Goal: Submit feedback/report problem: Submit feedback/report problem

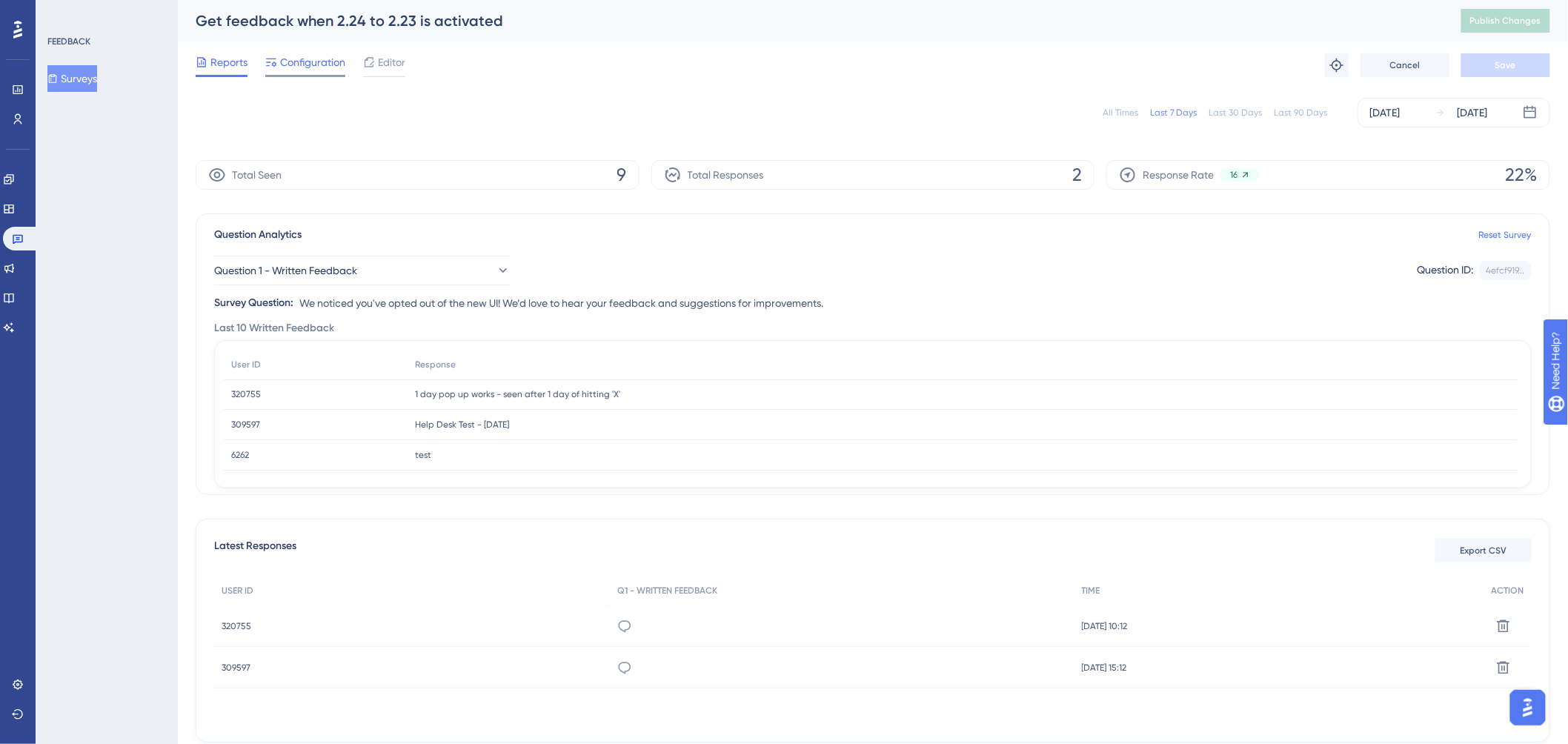
click at [309, 70] on span "Configuration" at bounding box center [312, 62] width 65 height 18
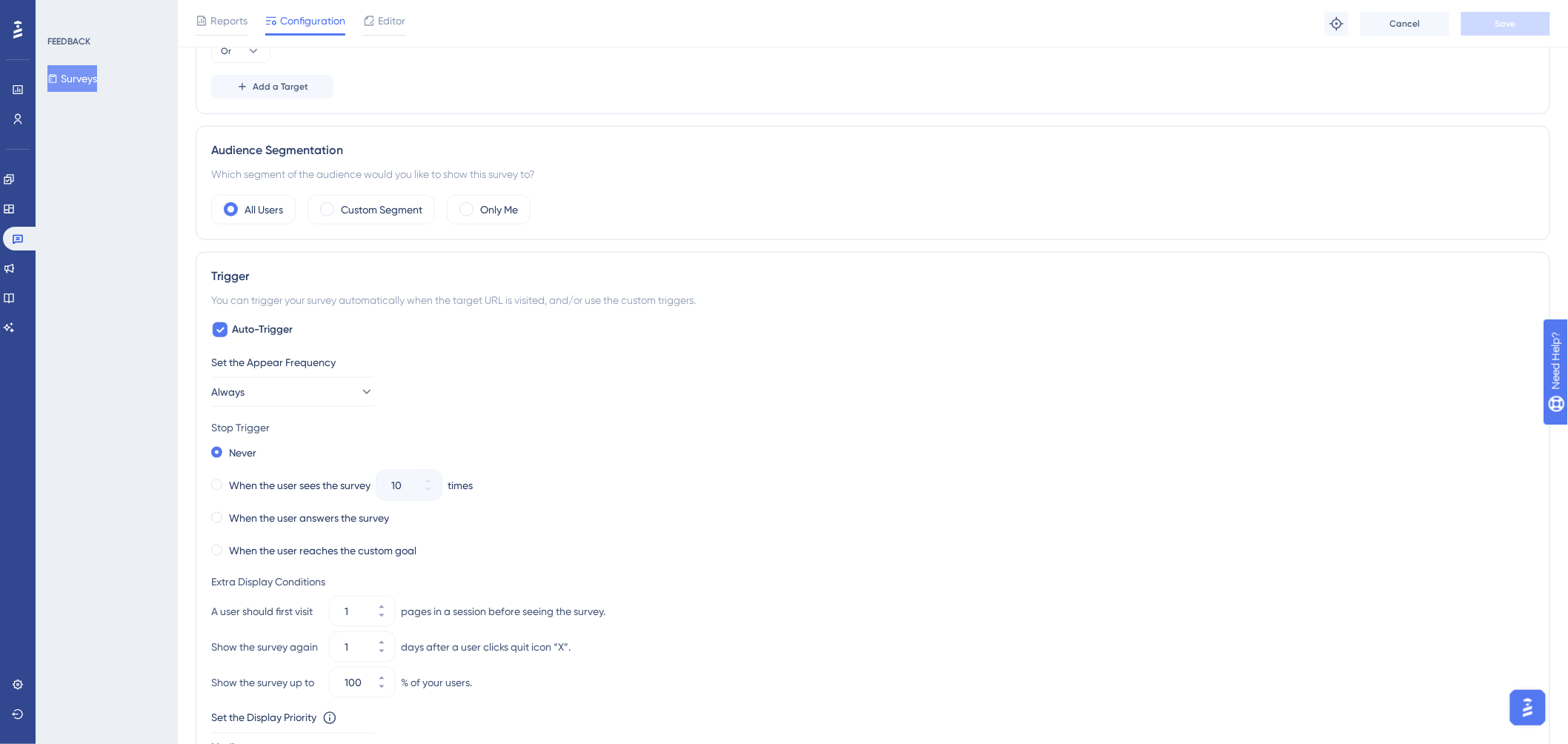
scroll to position [494, 0]
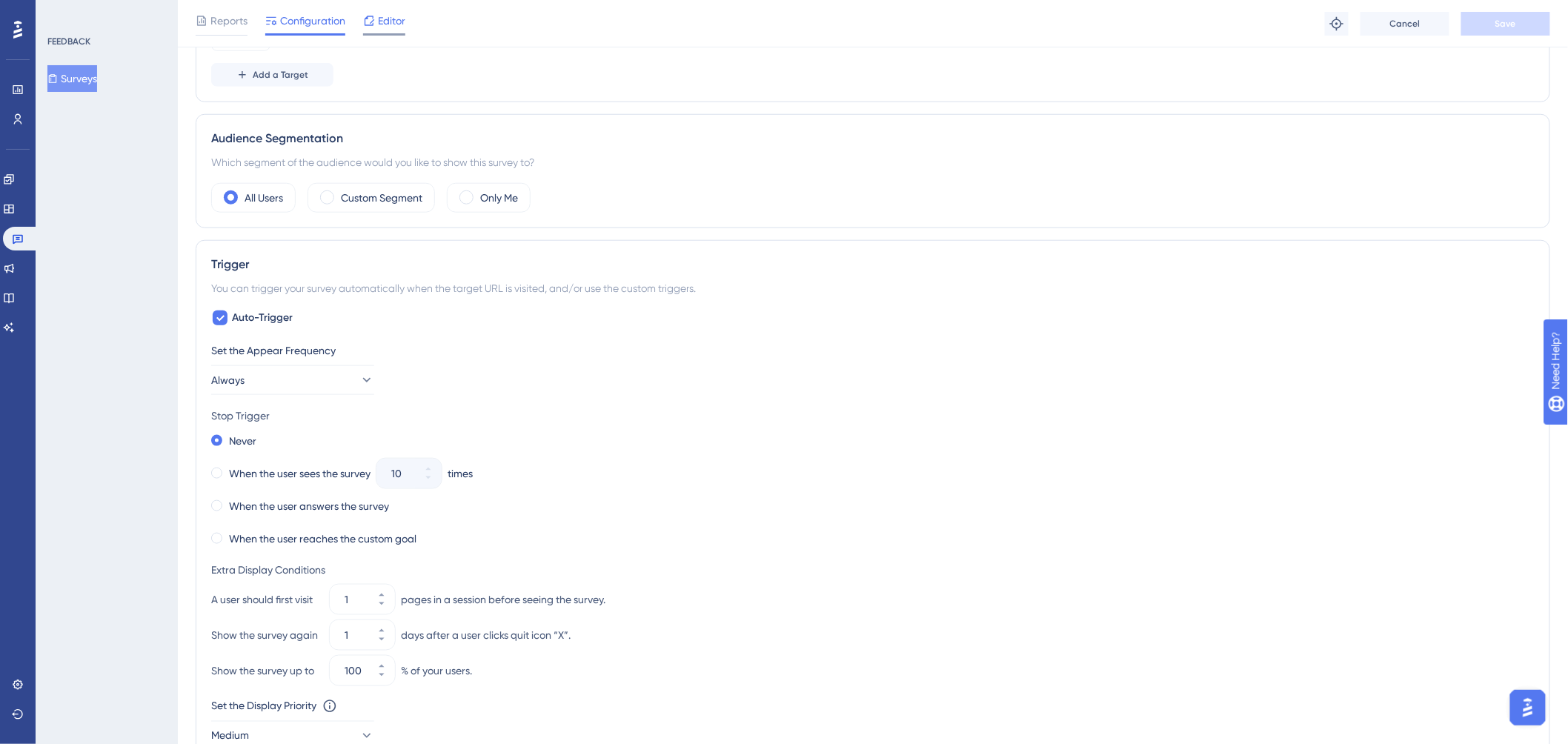
click at [384, 15] on span "Editor" at bounding box center [391, 21] width 27 height 18
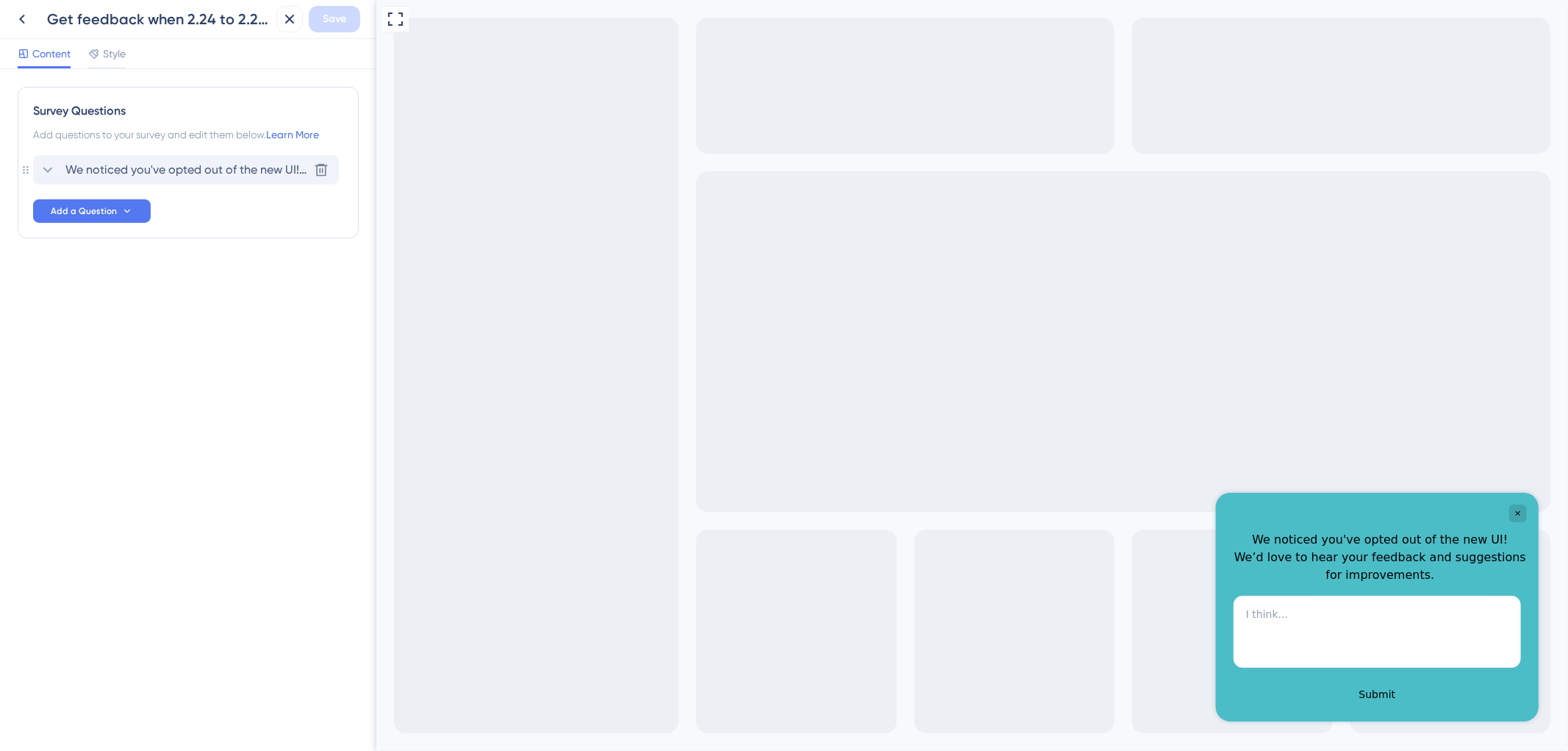
click at [45, 172] on icon at bounding box center [47, 169] width 18 height 18
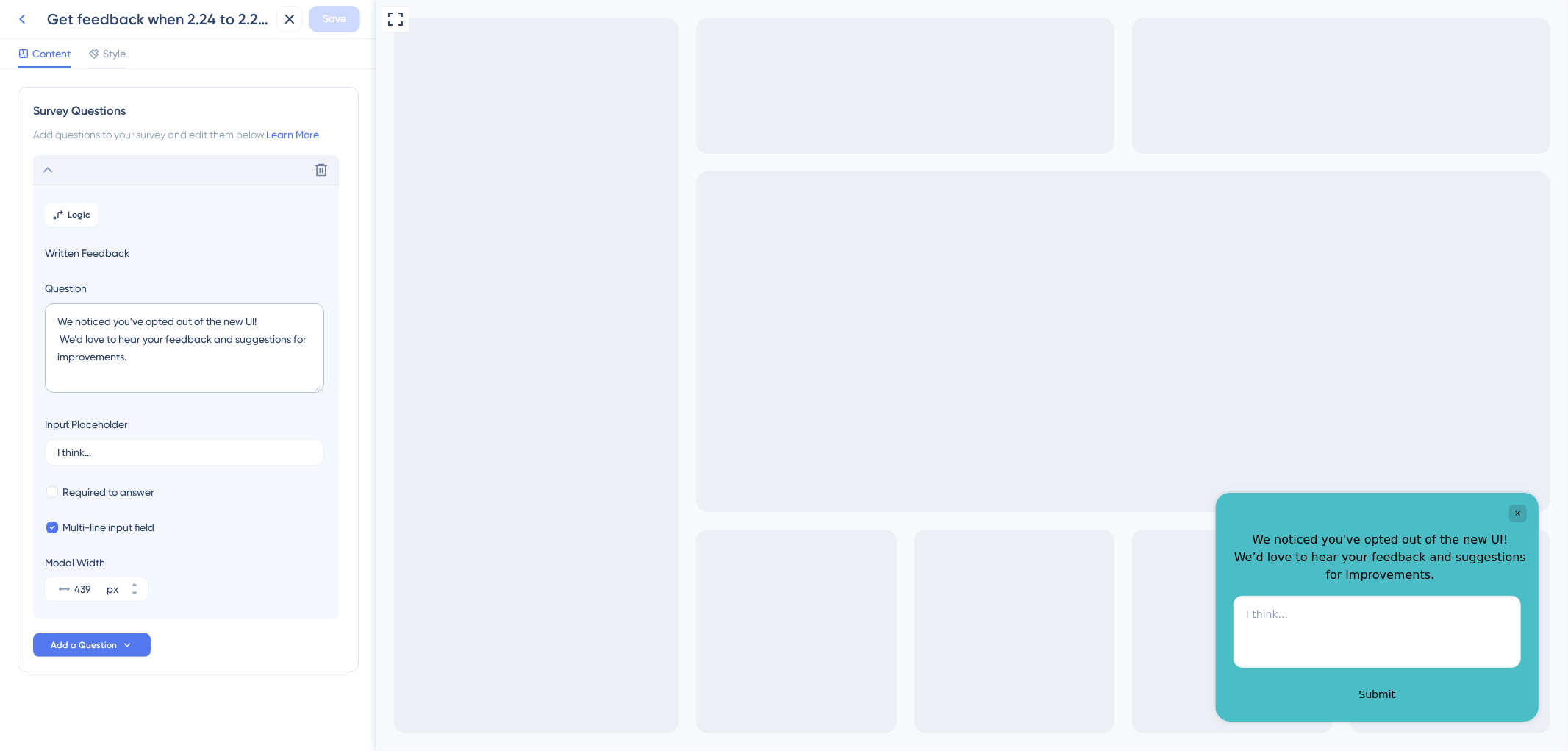
click at [23, 18] on icon at bounding box center [21, 19] width 18 height 18
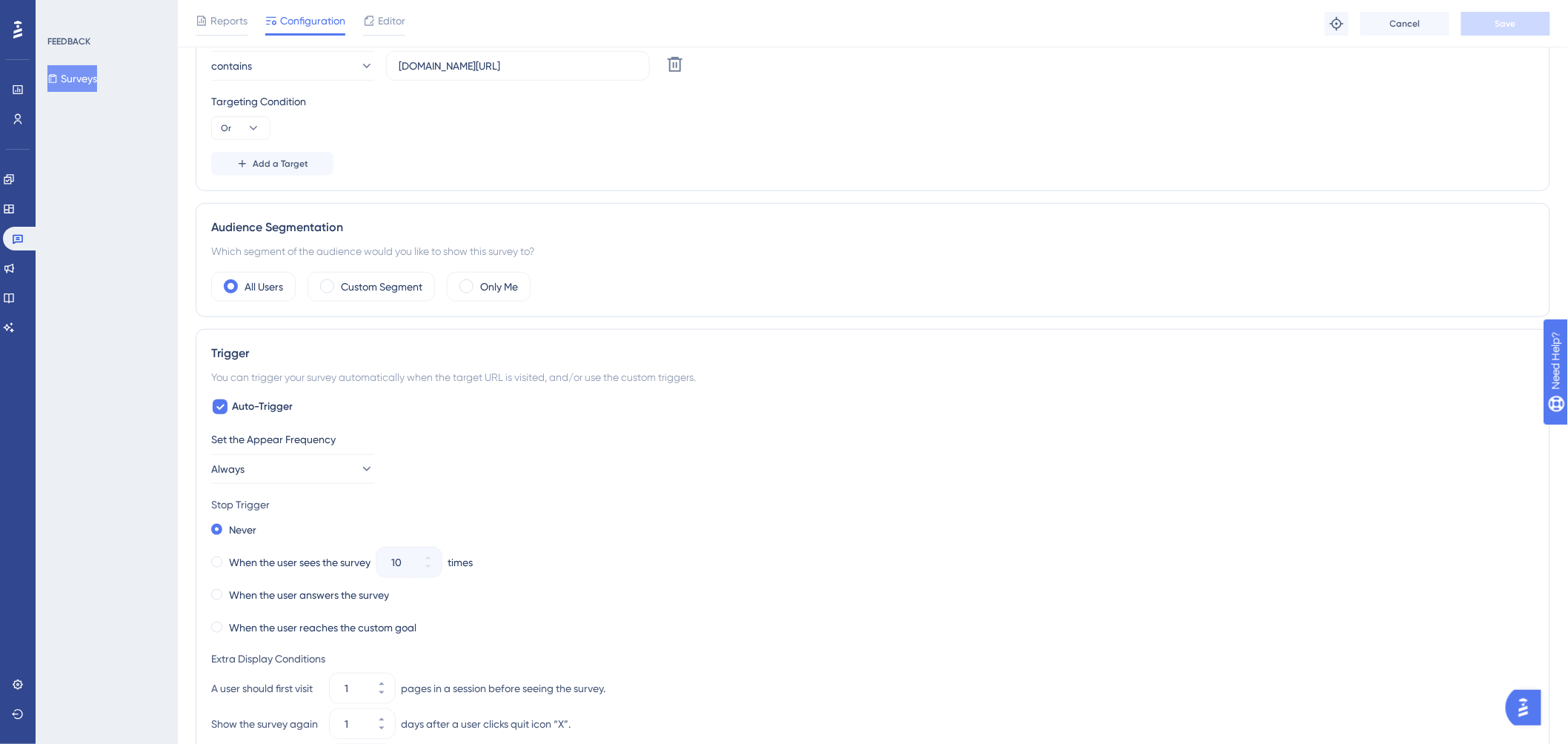
scroll to position [412, 0]
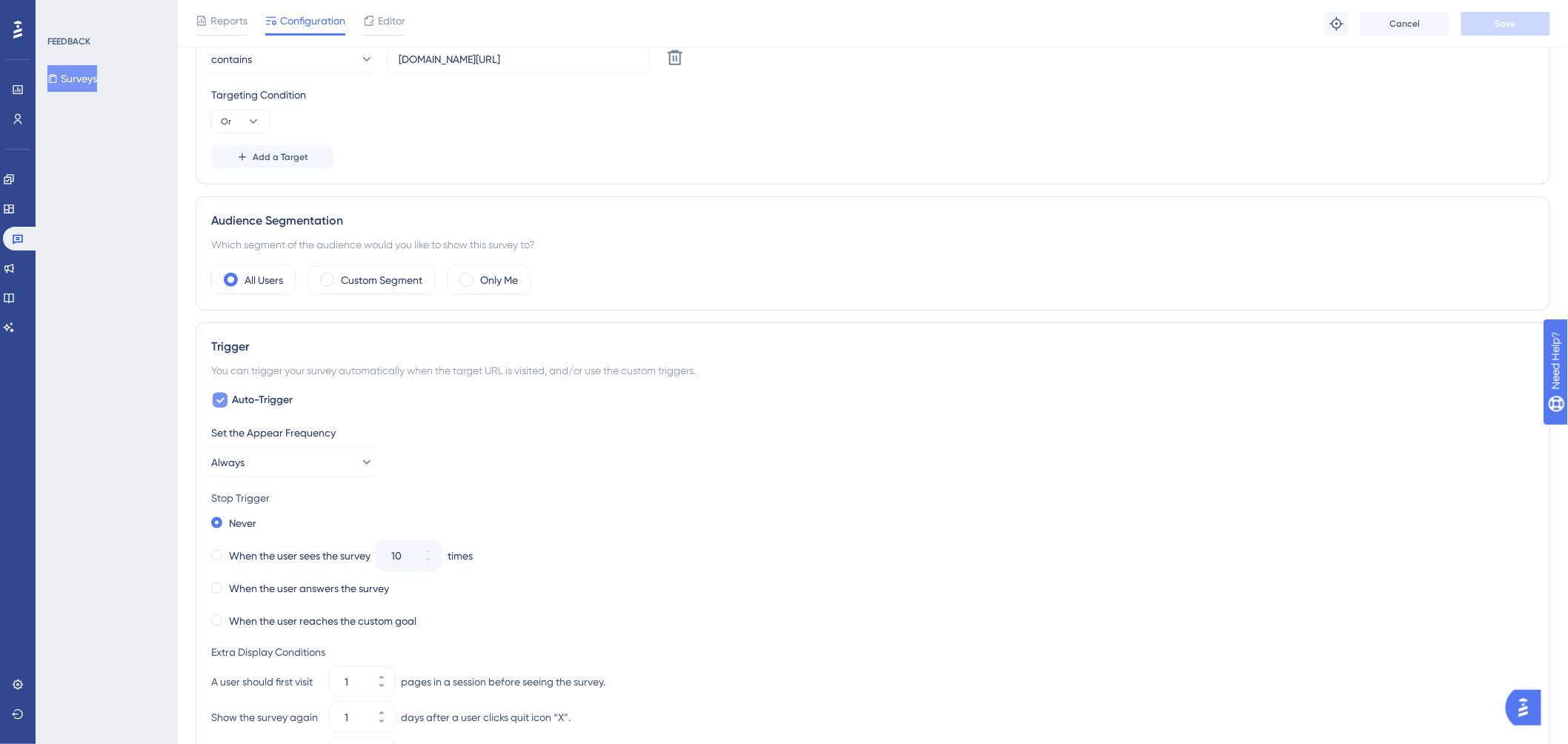
click at [219, 403] on icon at bounding box center [220, 401] width 8 height 6
checkbox input "false"
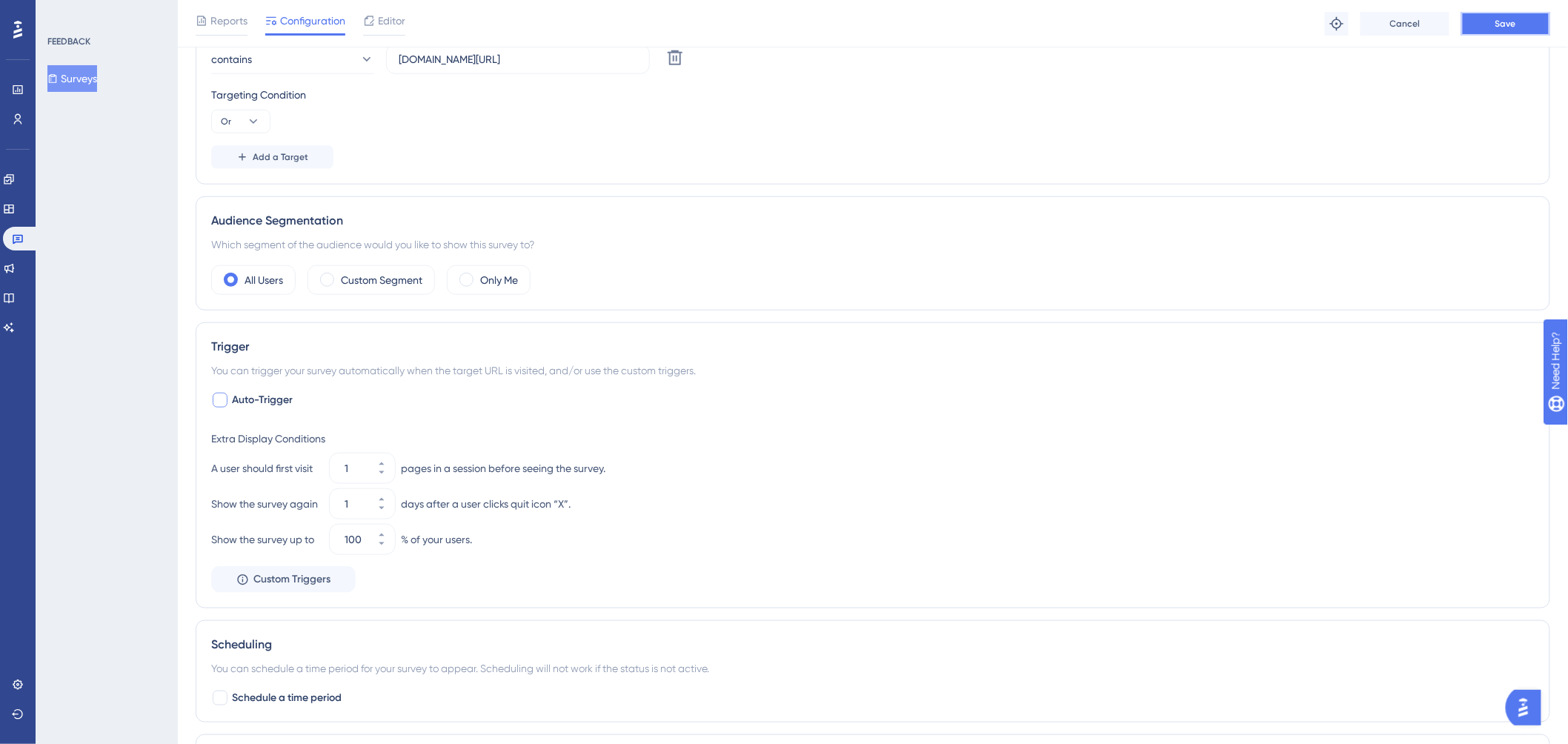
click at [1292, 23] on button "Save" at bounding box center [1505, 23] width 89 height 23
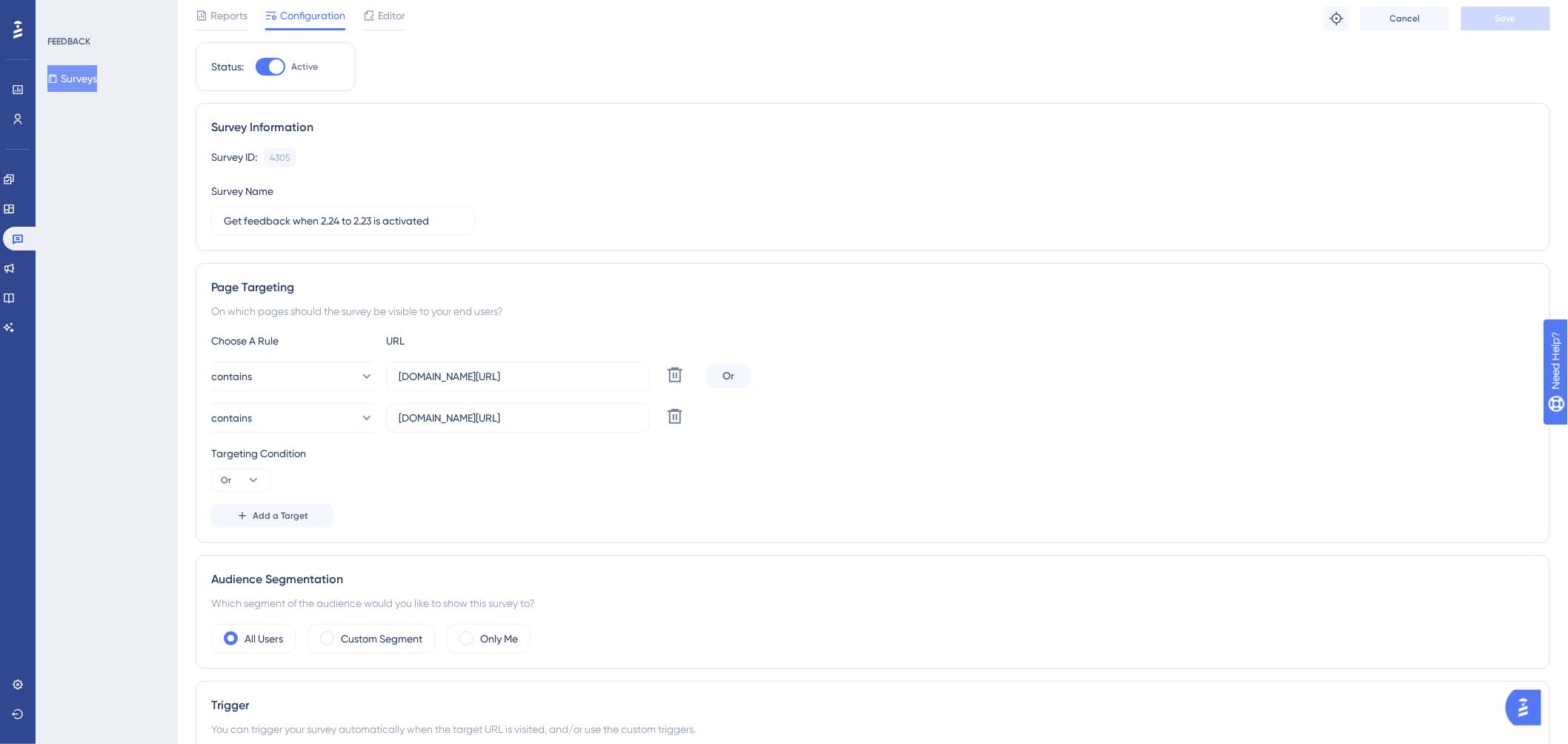
scroll to position [0, 0]
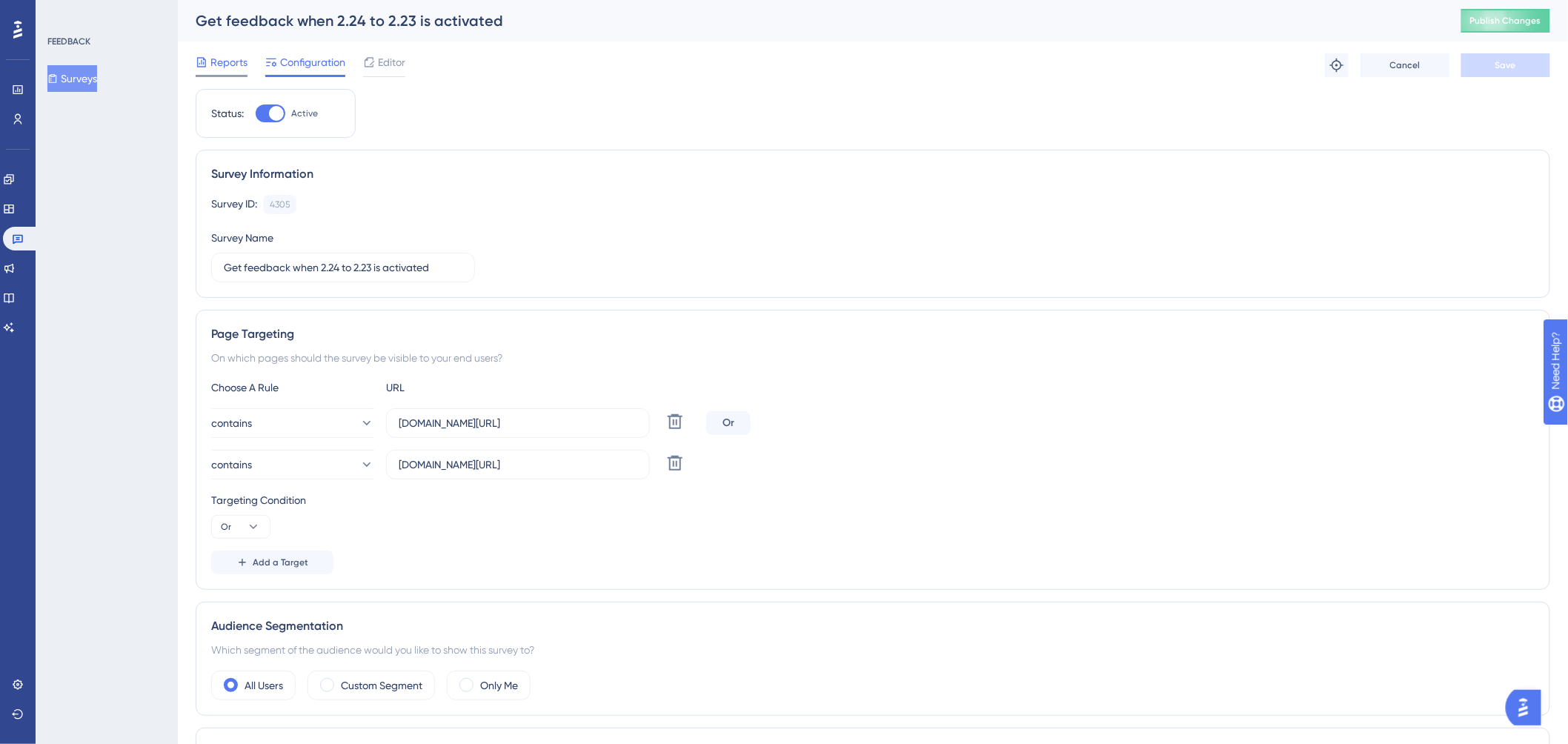
click at [232, 55] on span "Reports" at bounding box center [229, 62] width 37 height 18
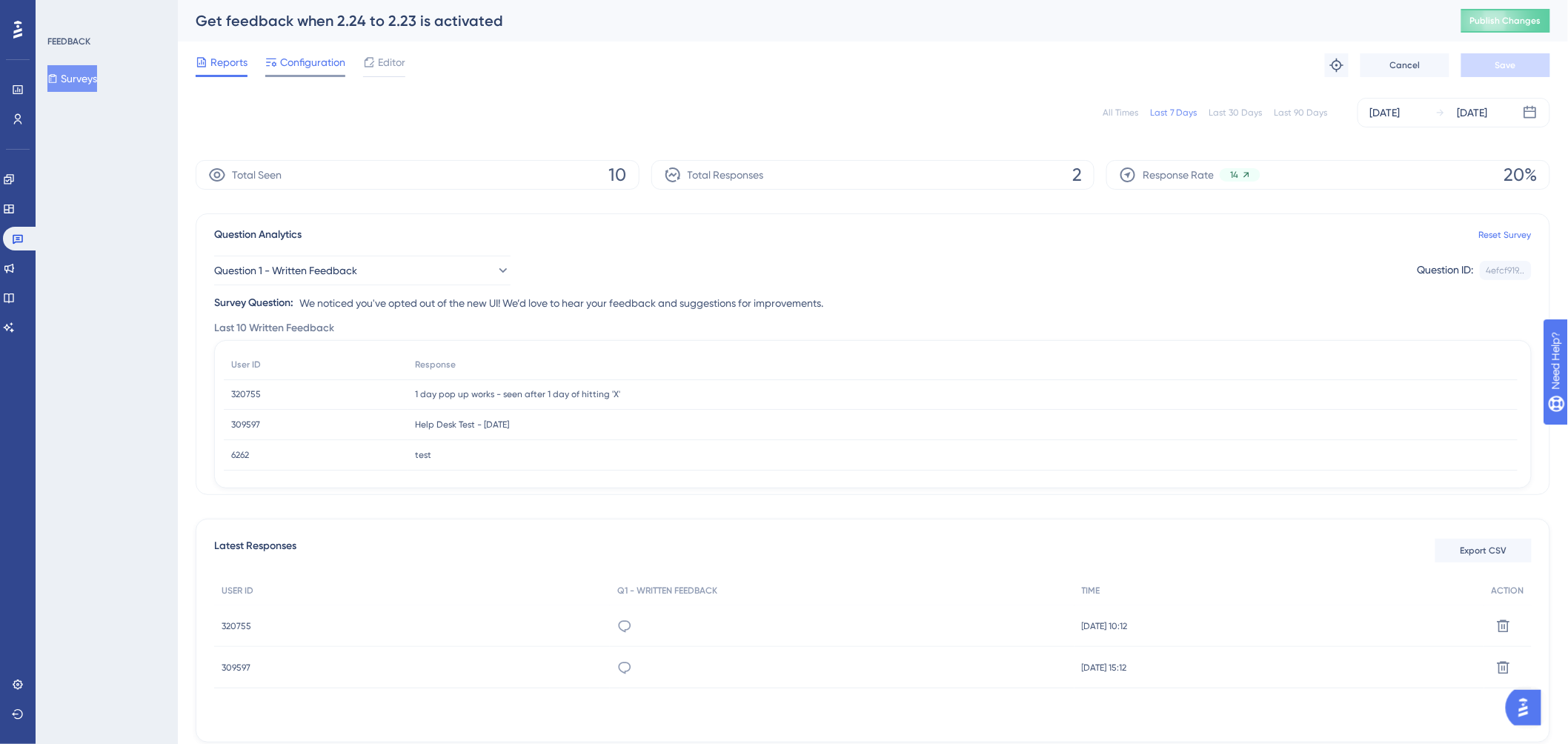
click at [312, 67] on span "Configuration" at bounding box center [312, 62] width 65 height 18
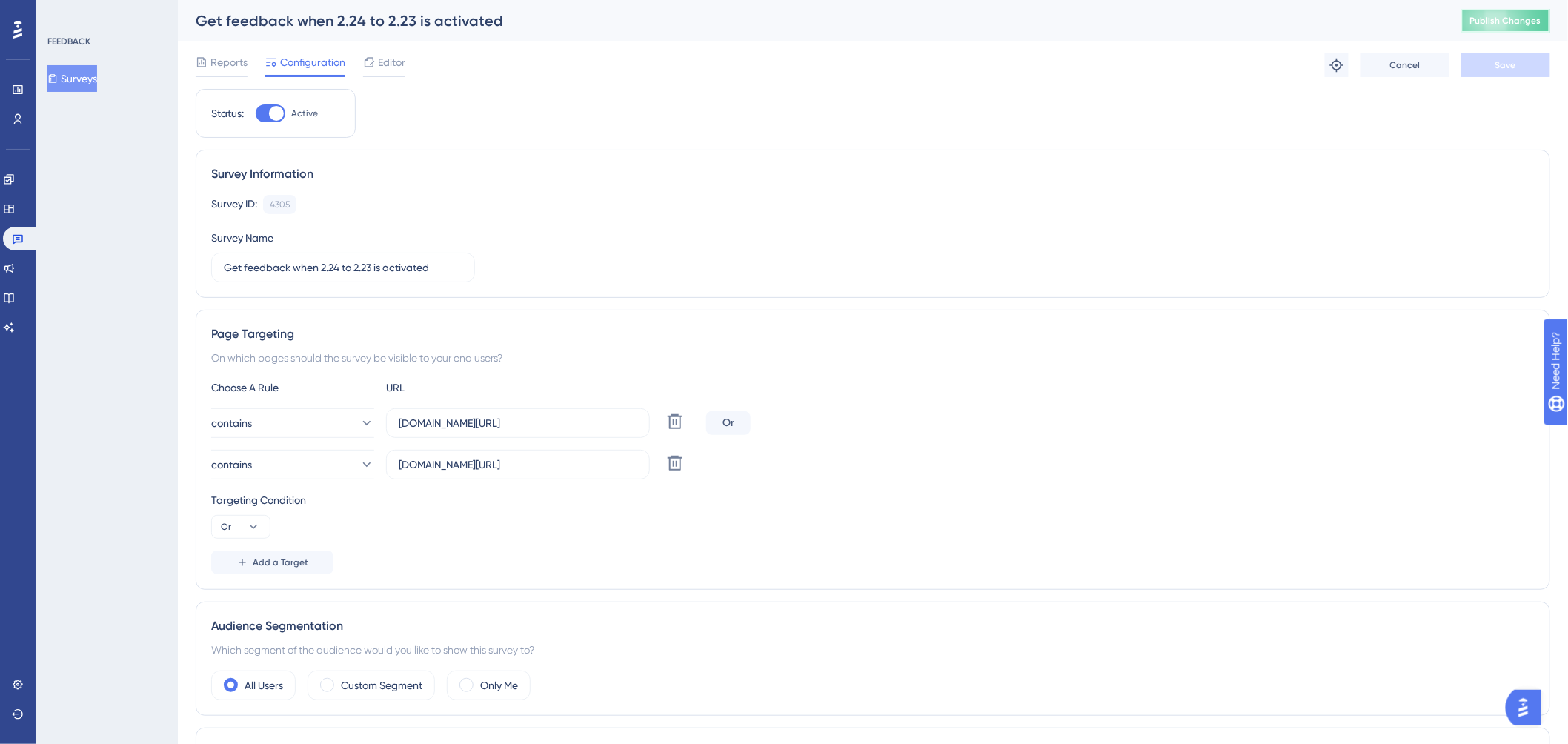
click at [1292, 16] on span "Publish Changes" at bounding box center [1506, 21] width 71 height 12
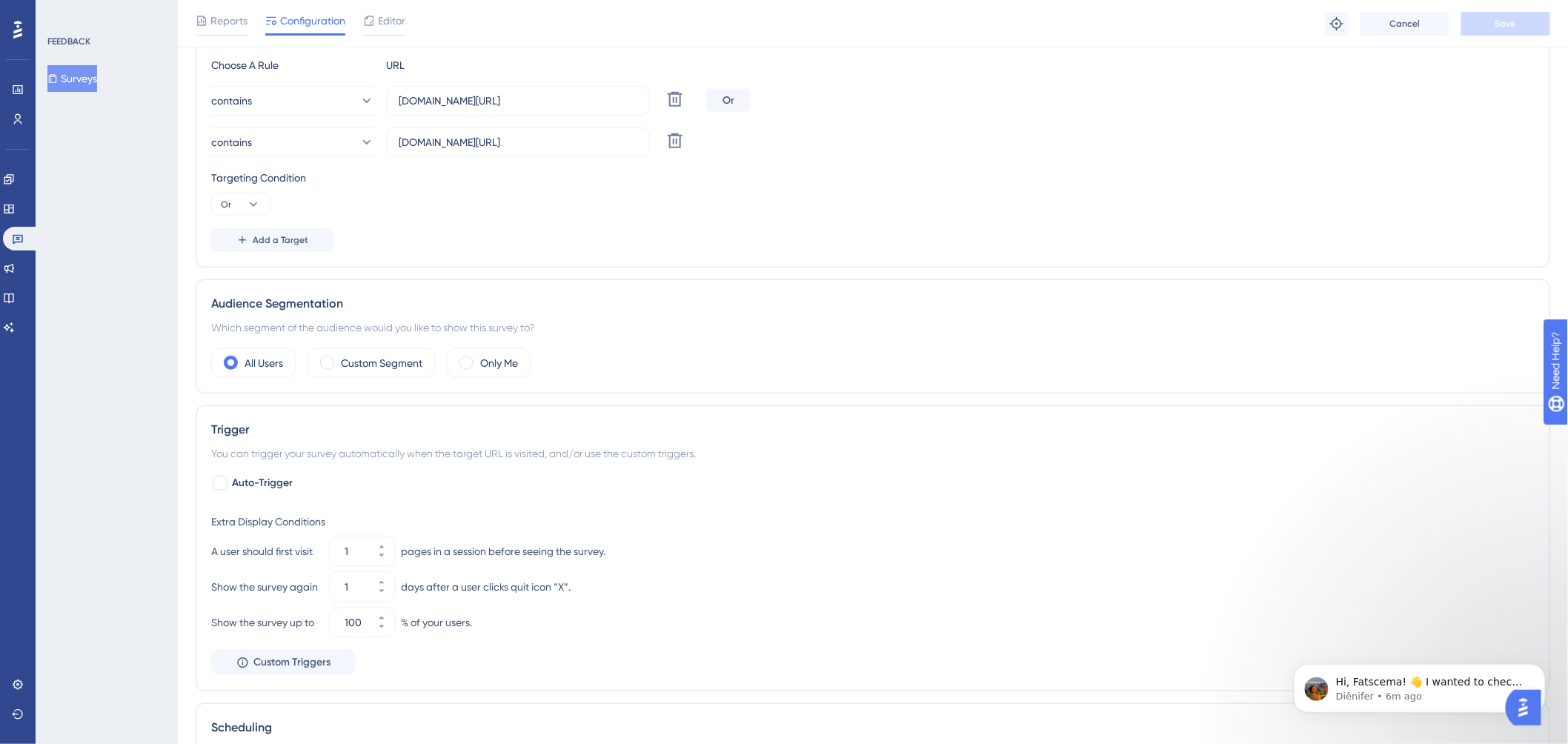
scroll to position [299, 0]
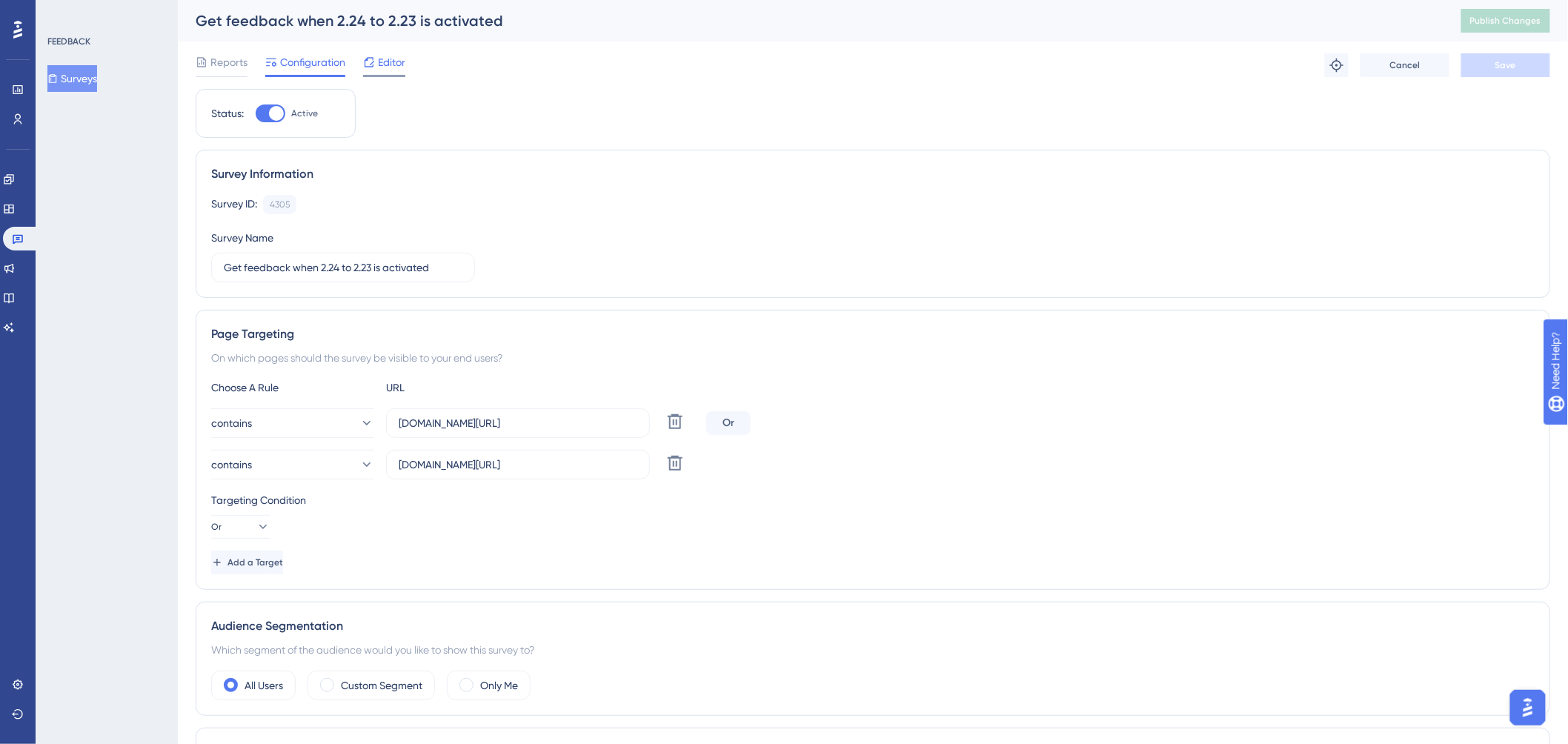
click at [387, 67] on span "Editor" at bounding box center [391, 62] width 27 height 18
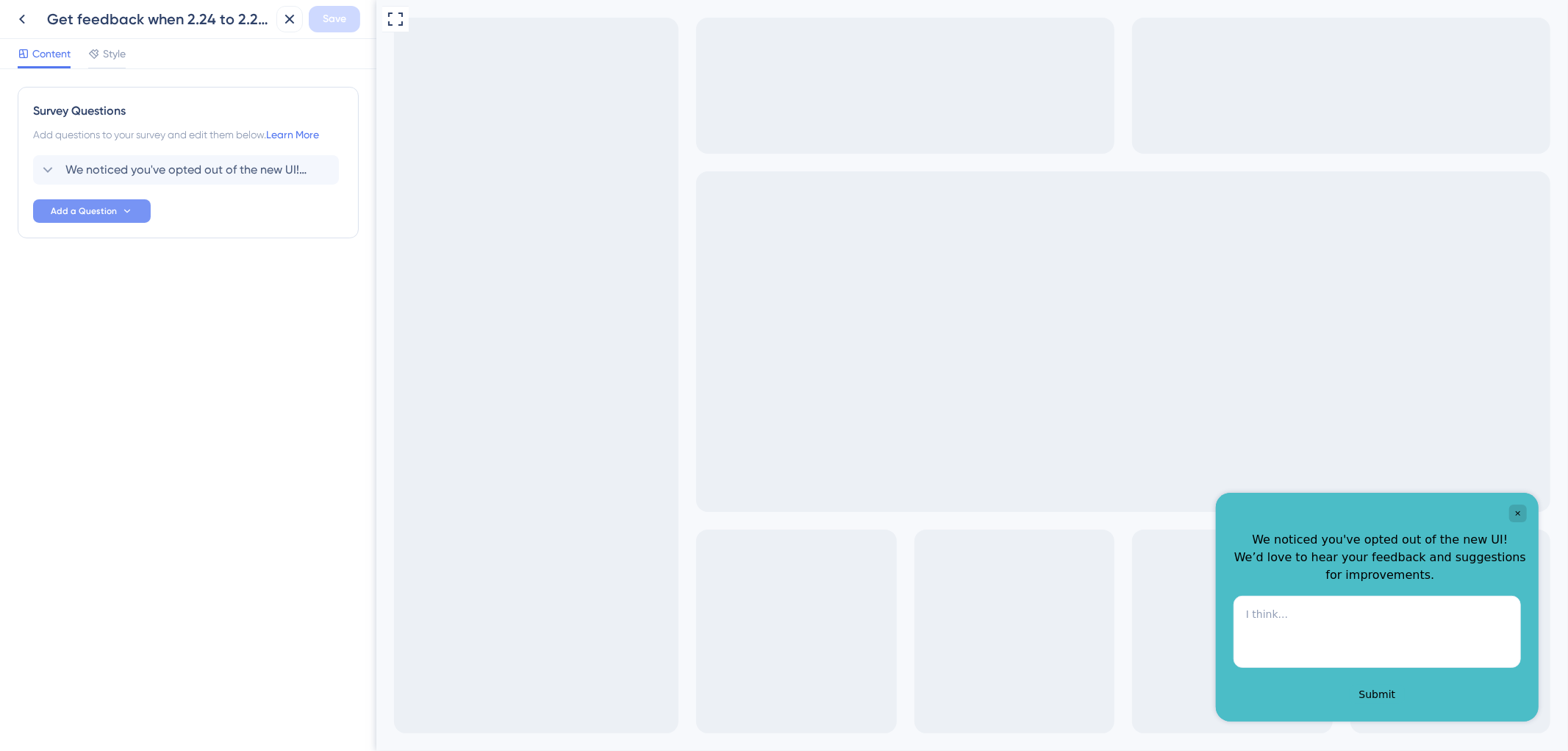
click at [135, 207] on button "Add a Question" at bounding box center [92, 211] width 118 height 23
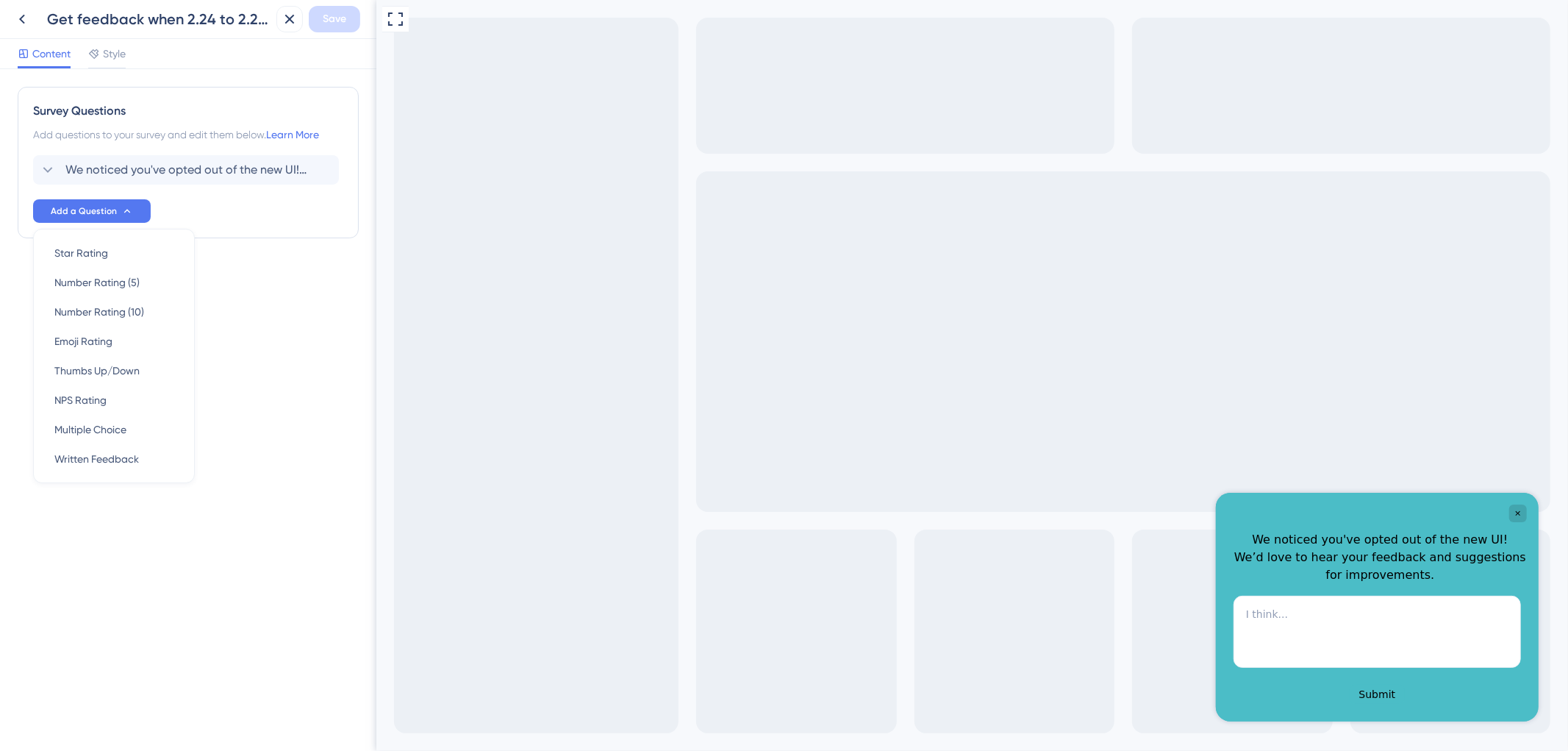
click at [189, 207] on div "We noticed you've opted out of the new UI! We’d love to hear your feedback and …" at bounding box center [188, 188] width 310 height 68
click at [45, 173] on icon at bounding box center [47, 169] width 18 height 18
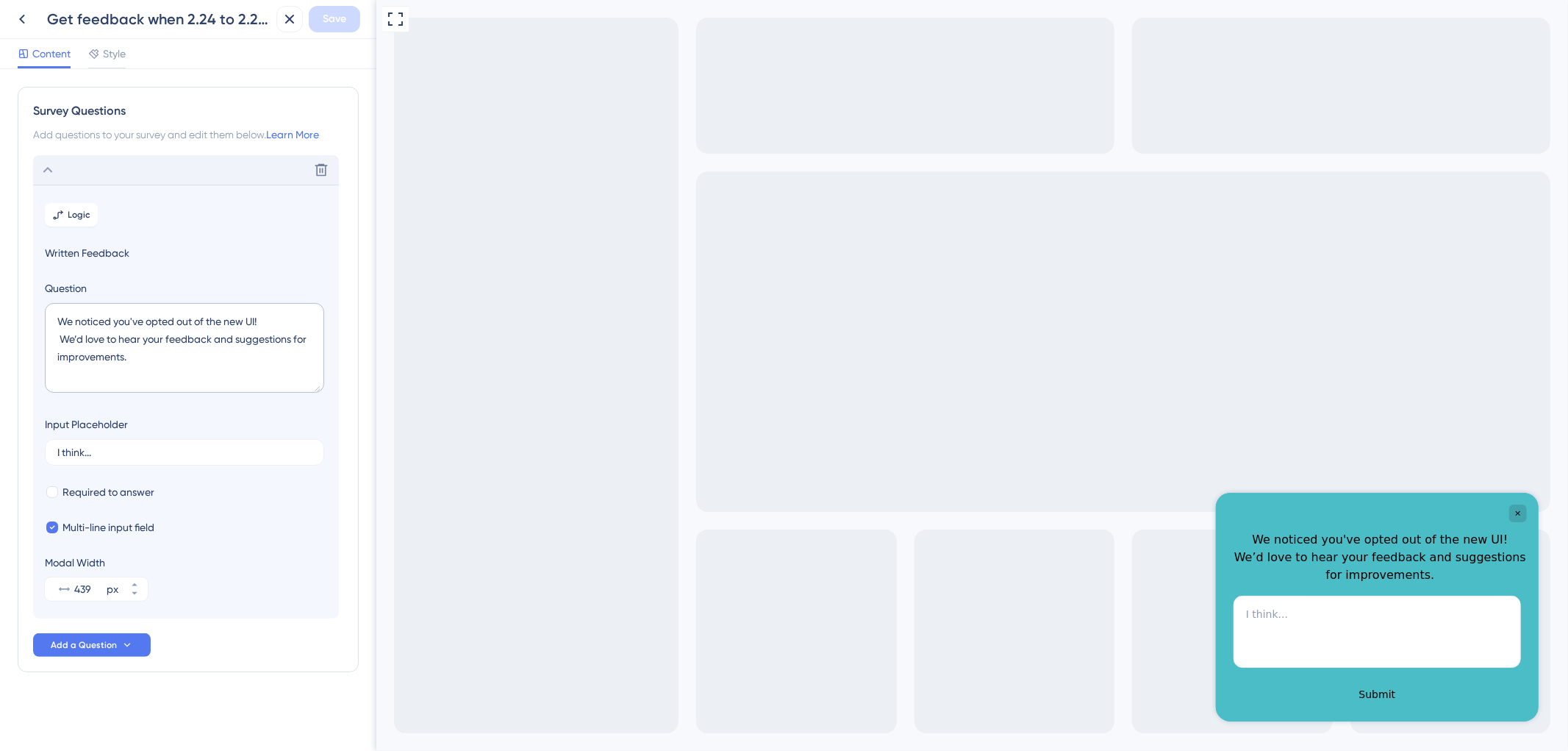
click at [45, 173] on icon at bounding box center [47, 169] width 18 height 18
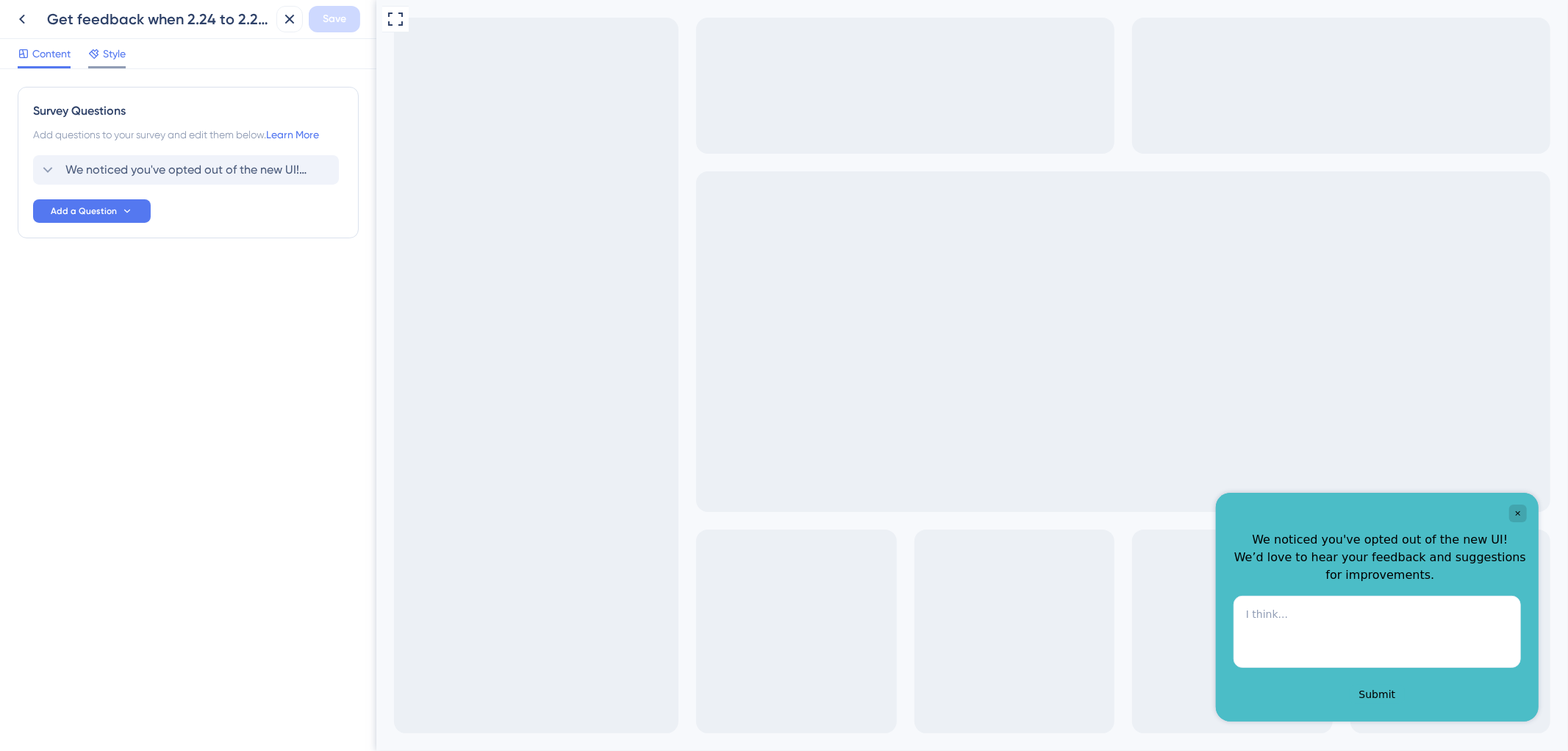
click at [109, 47] on span "Style" at bounding box center [114, 53] width 23 height 18
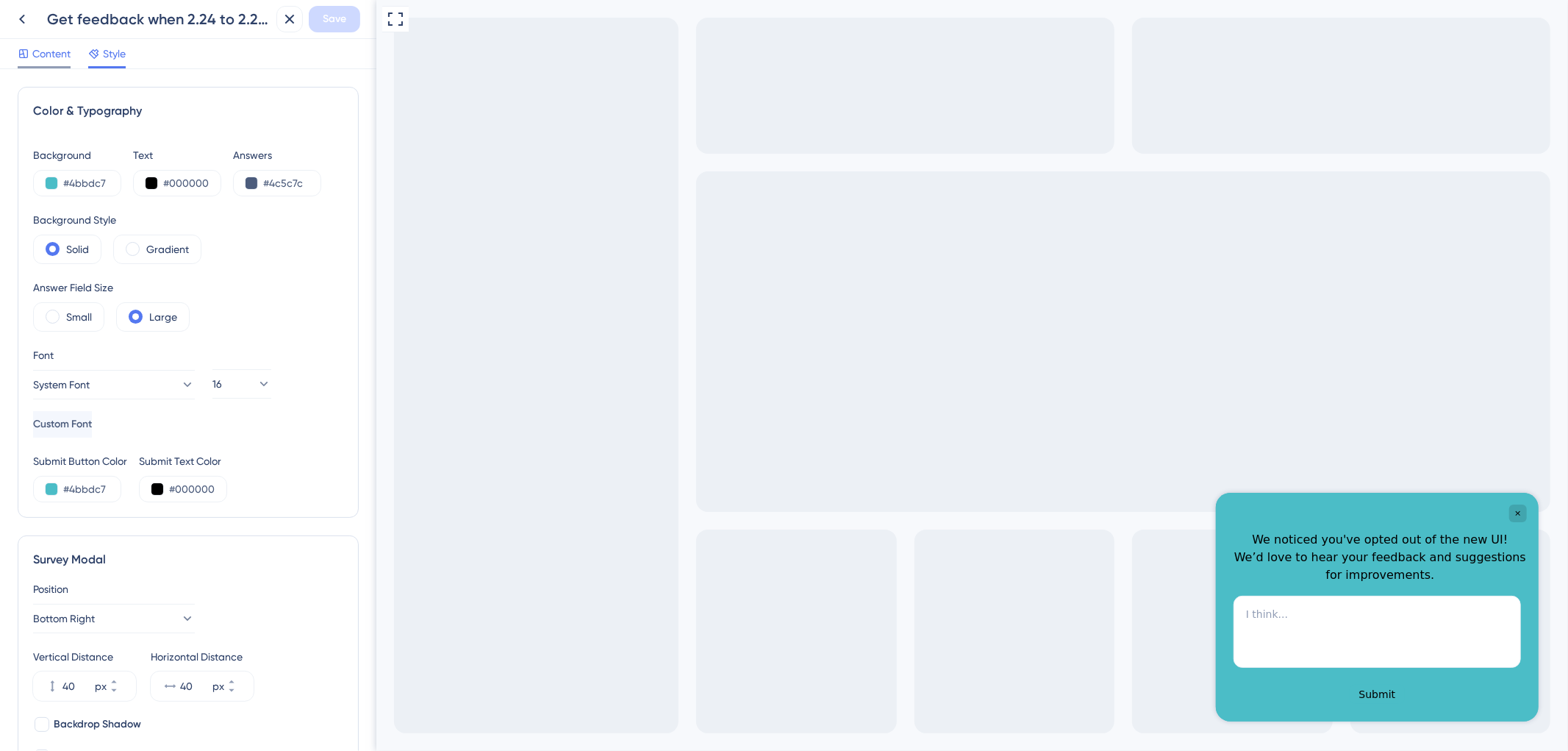
click at [25, 50] on icon at bounding box center [23, 54] width 8 height 8
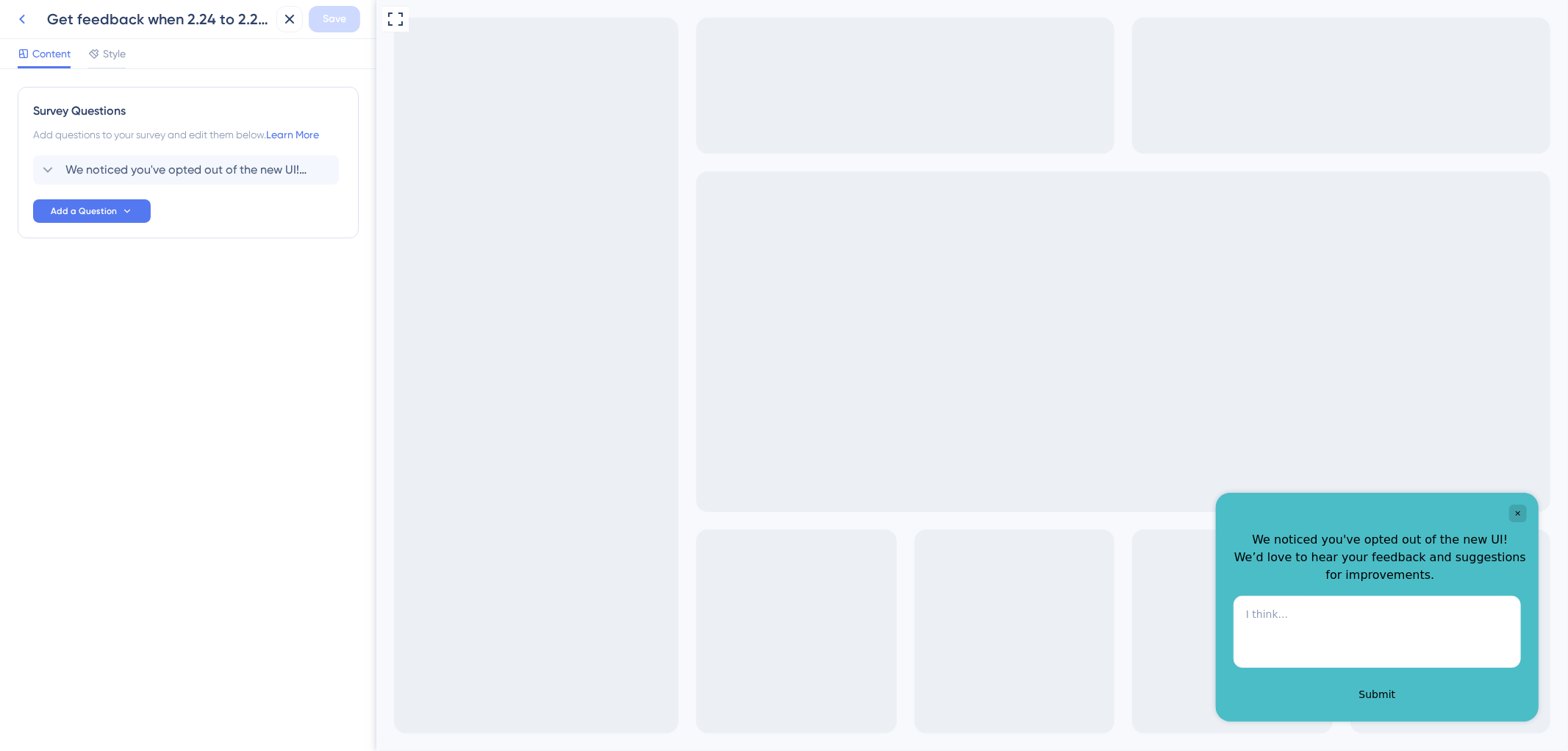
click at [25, 19] on icon at bounding box center [21, 19] width 18 height 18
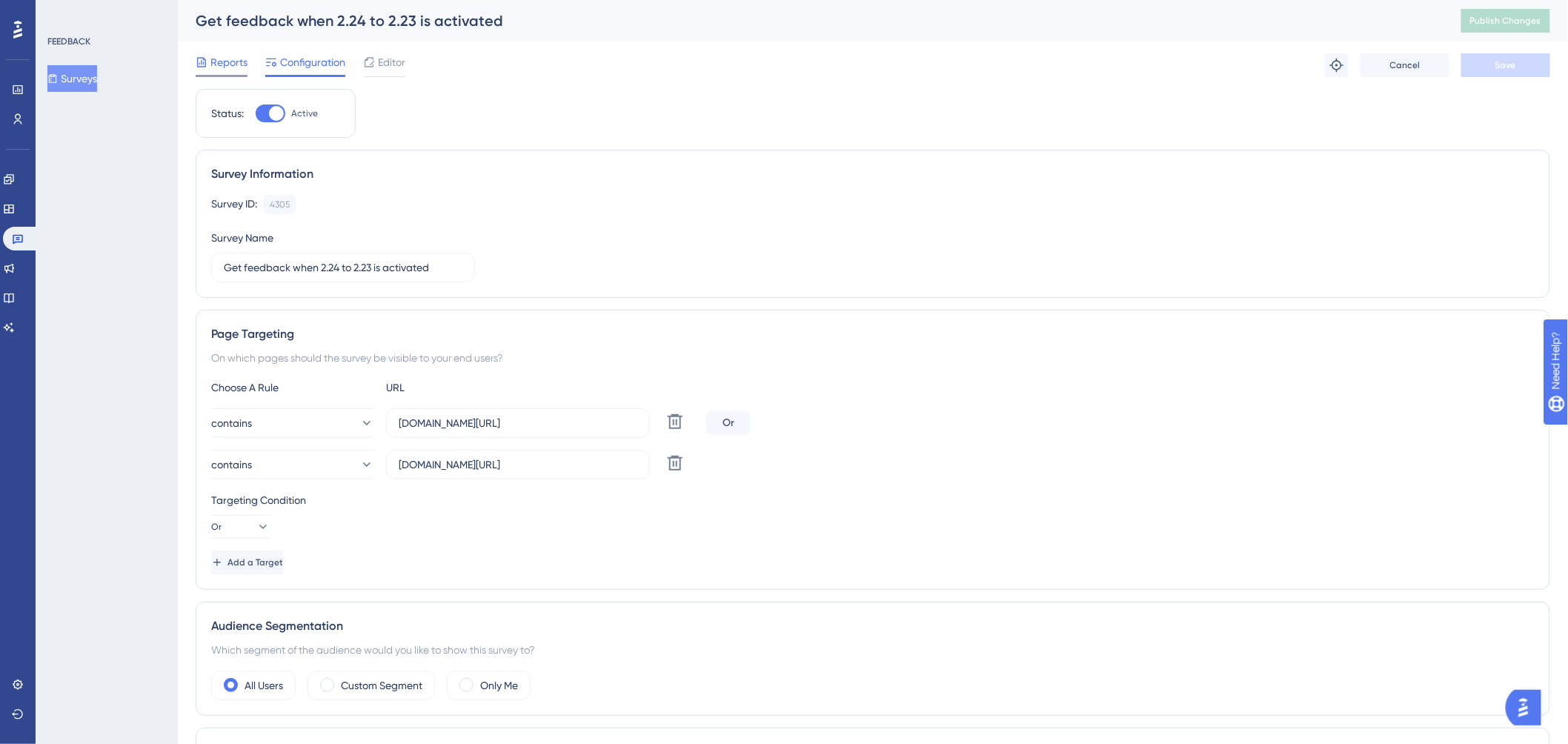
click at [232, 58] on span "Reports" at bounding box center [229, 62] width 37 height 18
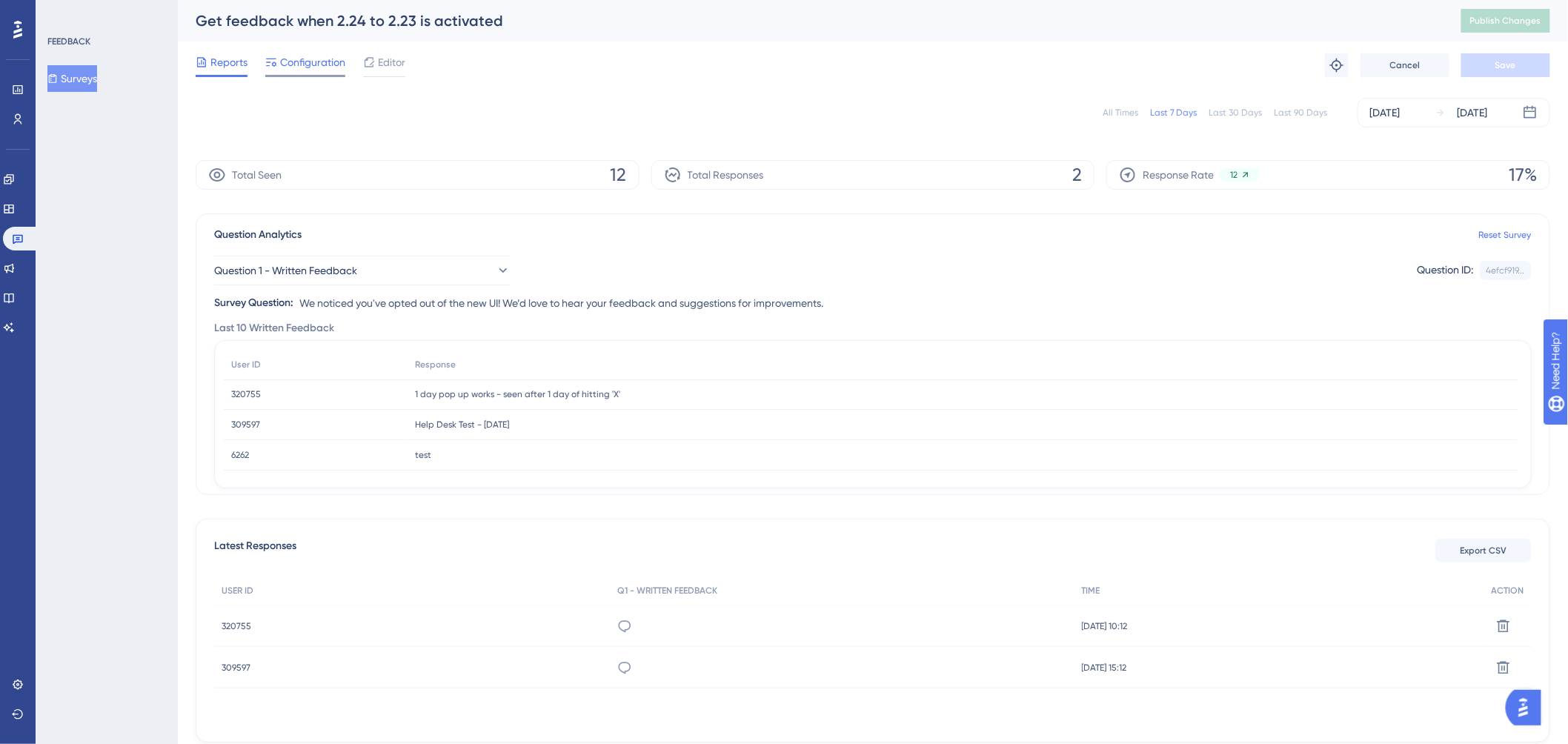
click at [315, 65] on span "Configuration" at bounding box center [312, 62] width 65 height 18
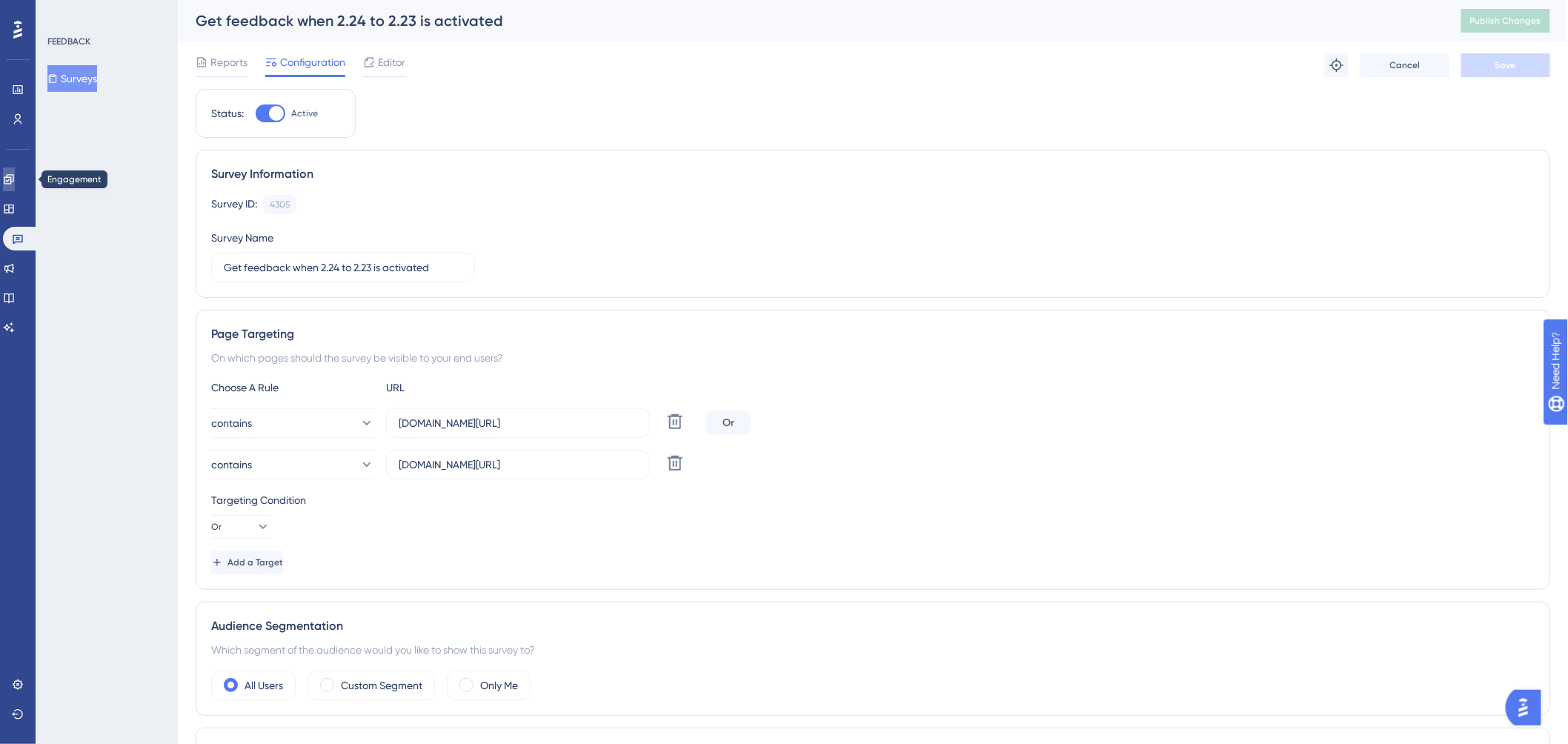
click at [15, 180] on icon at bounding box center [8, 179] width 12 height 12
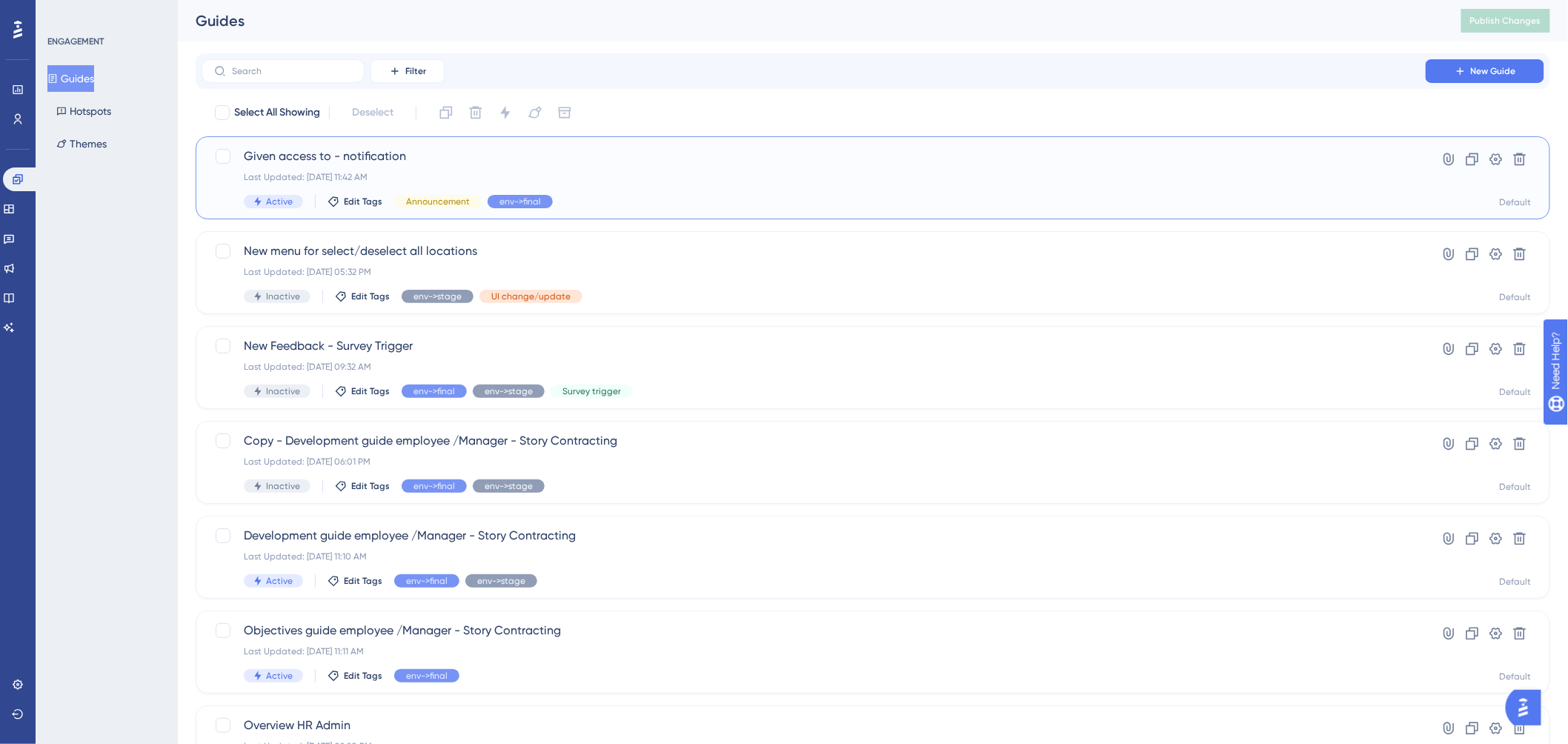
click at [399, 155] on span "Given access to - notification" at bounding box center [814, 156] width 1140 height 18
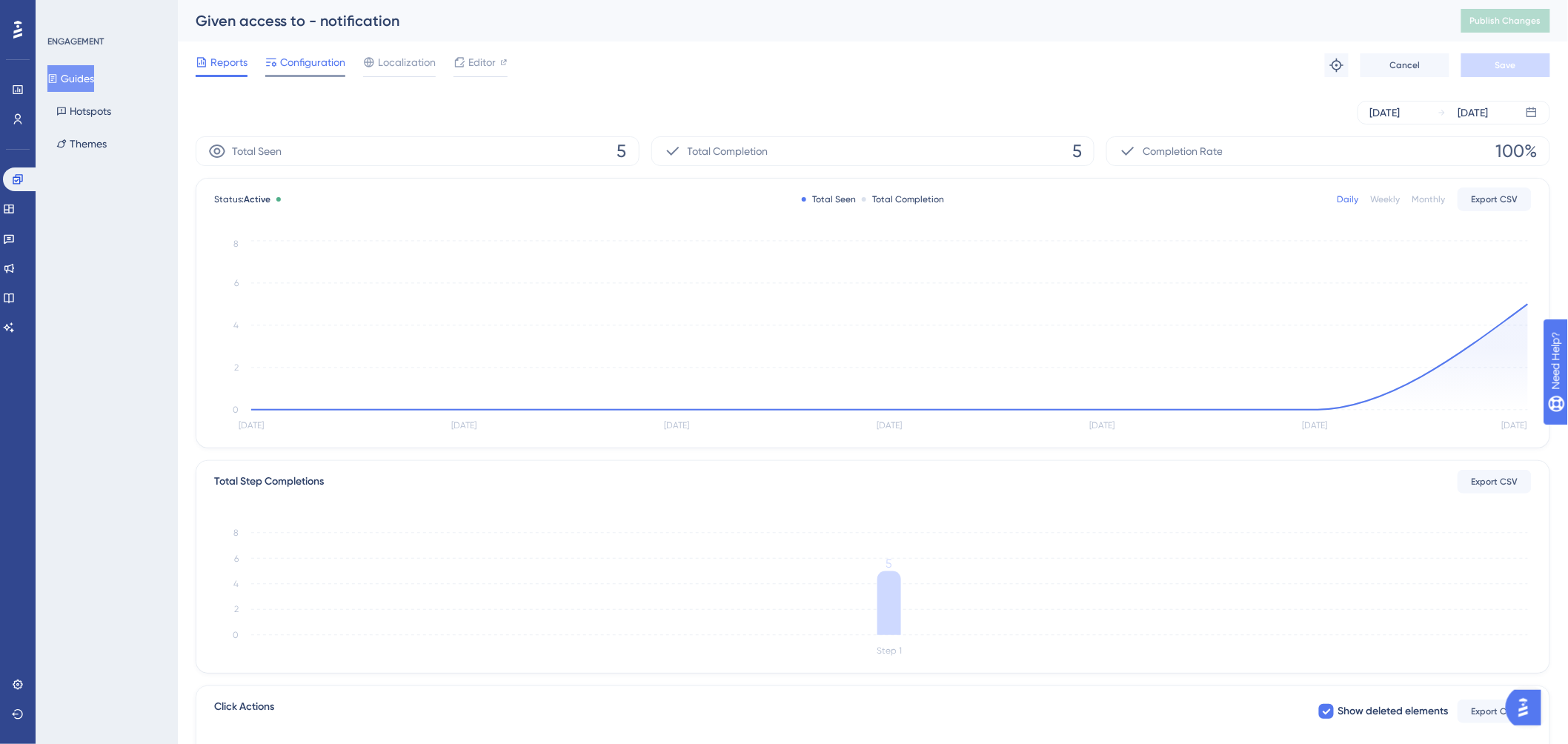
click at [300, 65] on span "Configuration" at bounding box center [312, 62] width 65 height 18
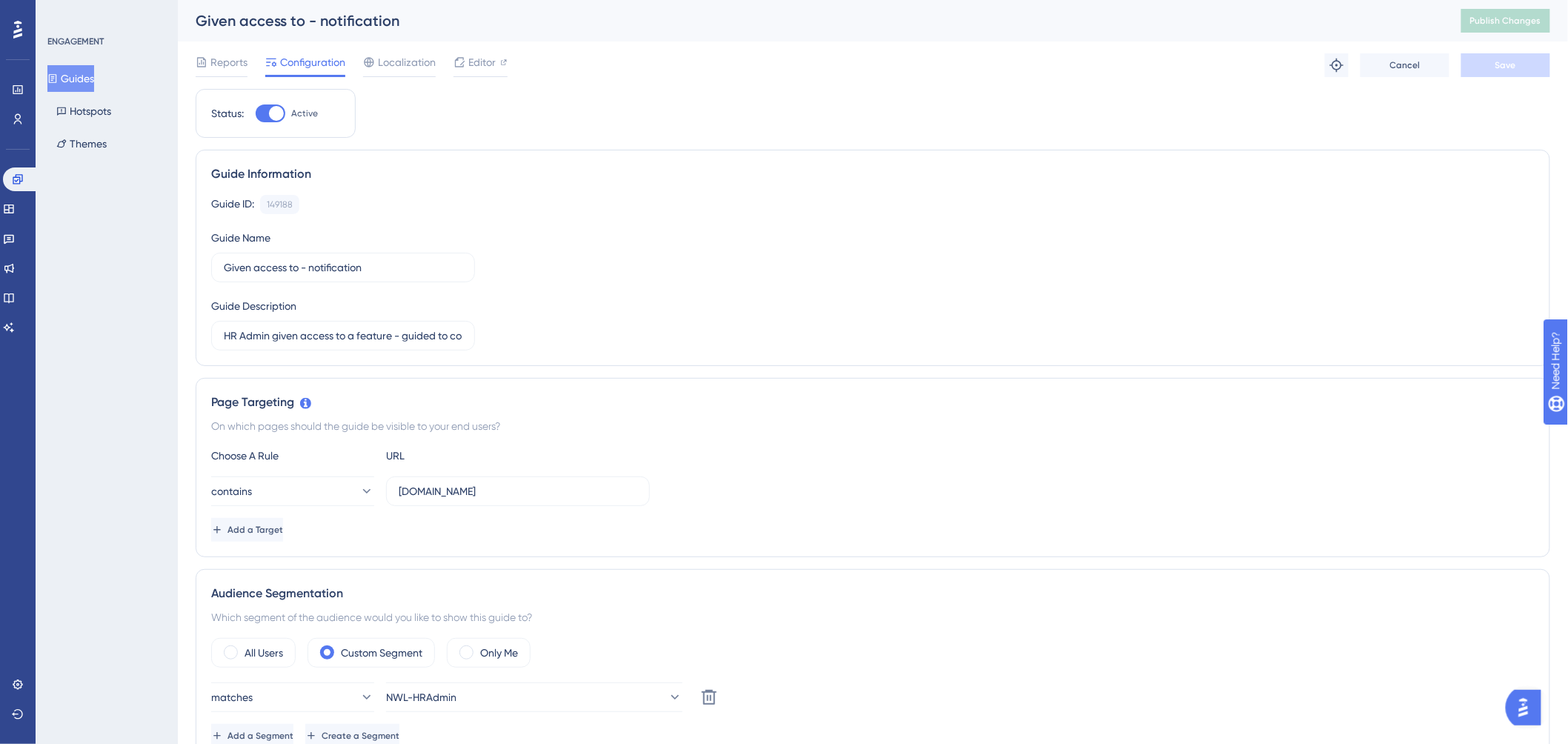
click at [271, 109] on div at bounding box center [277, 113] width 15 height 15
click at [255, 113] on input "Active" at bounding box center [254, 113] width 1 height 1
checkbox input "false"
click at [1507, 62] on span "Save" at bounding box center [1506, 65] width 21 height 12
click at [1509, 21] on span "Publish Changes" at bounding box center [1506, 21] width 71 height 12
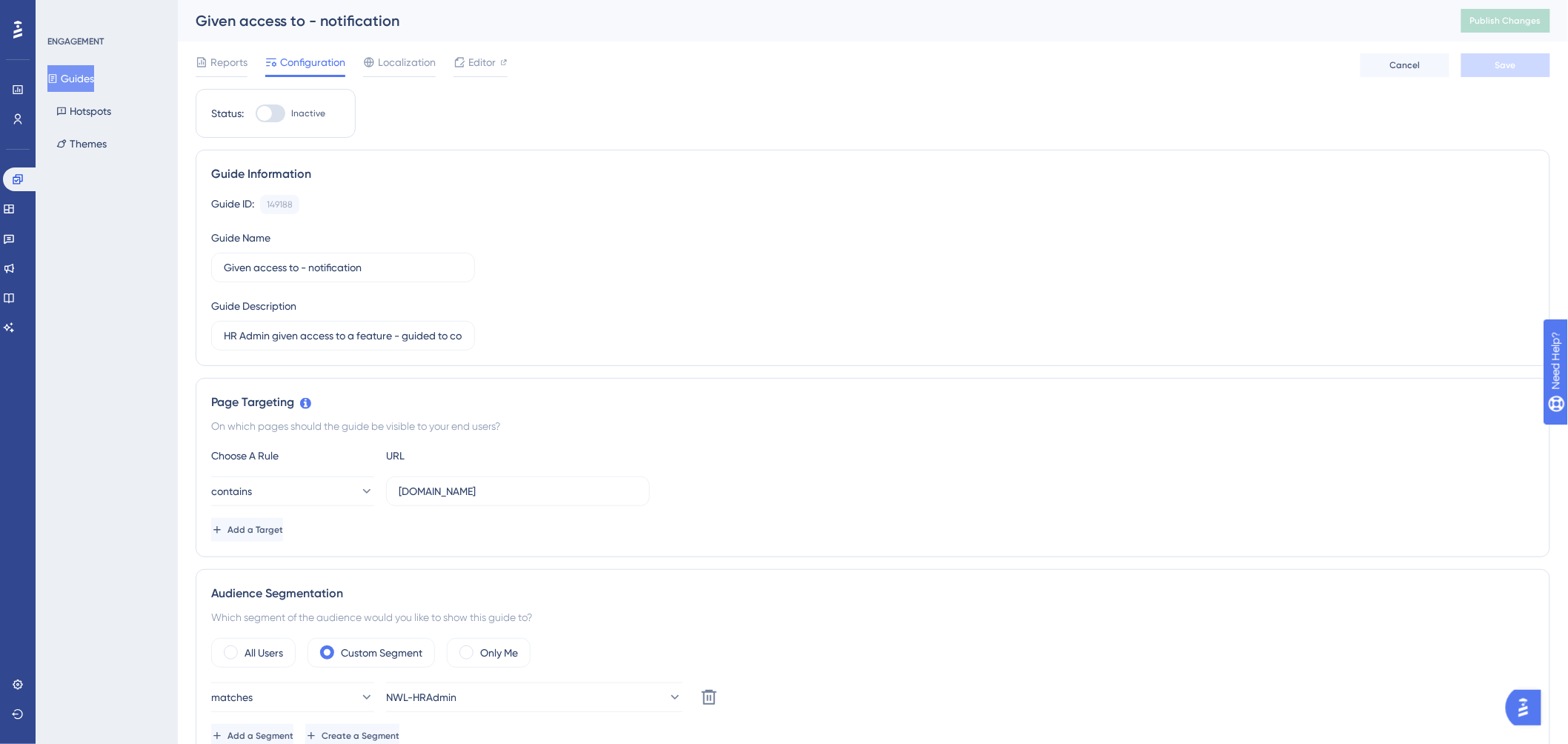
click at [113, 254] on div "ENGAGEMENT Guides Hotspots Themes" at bounding box center [107, 372] width 142 height 744
click at [12, 205] on icon at bounding box center [8, 210] width 9 height 9
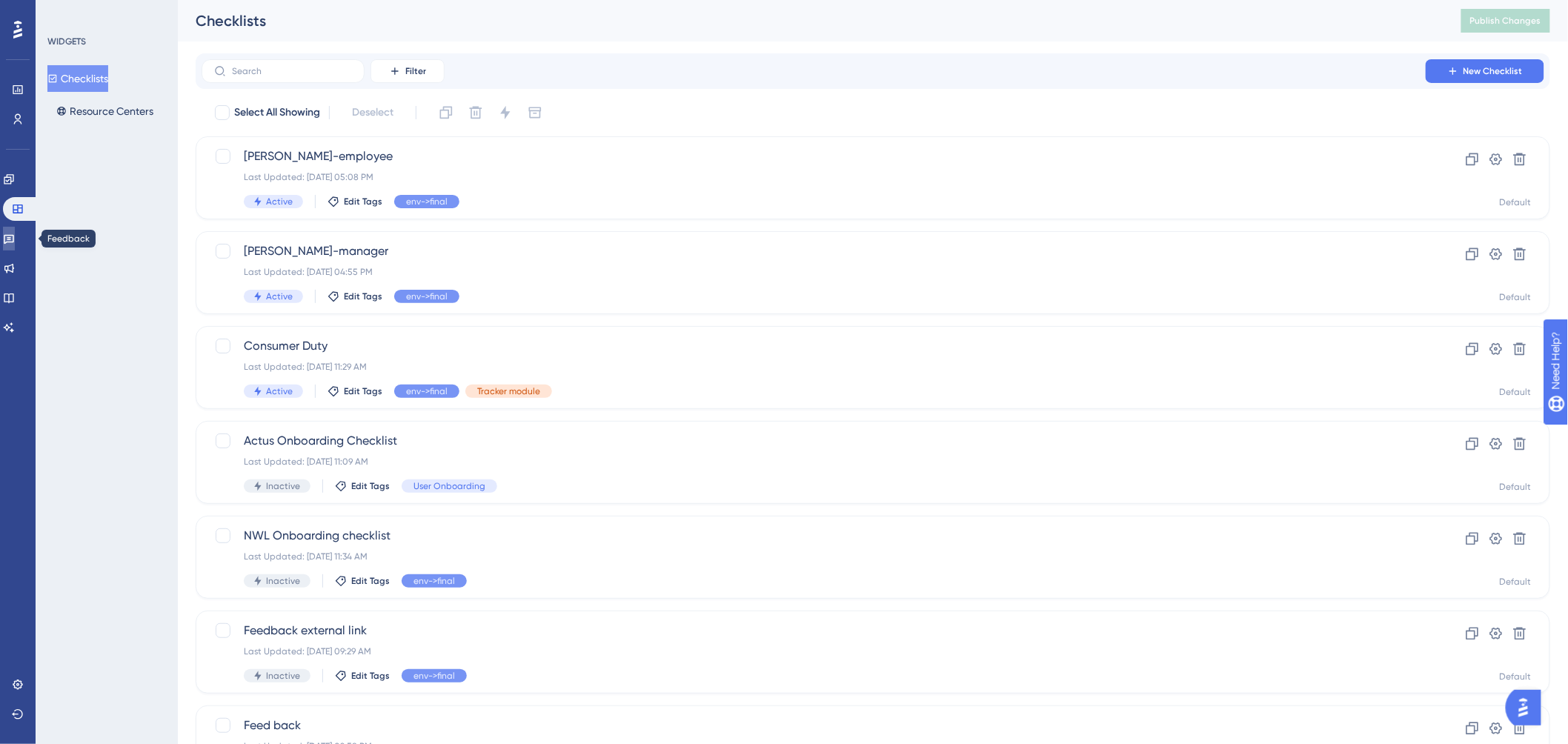
click at [11, 234] on icon at bounding box center [8, 239] width 12 height 12
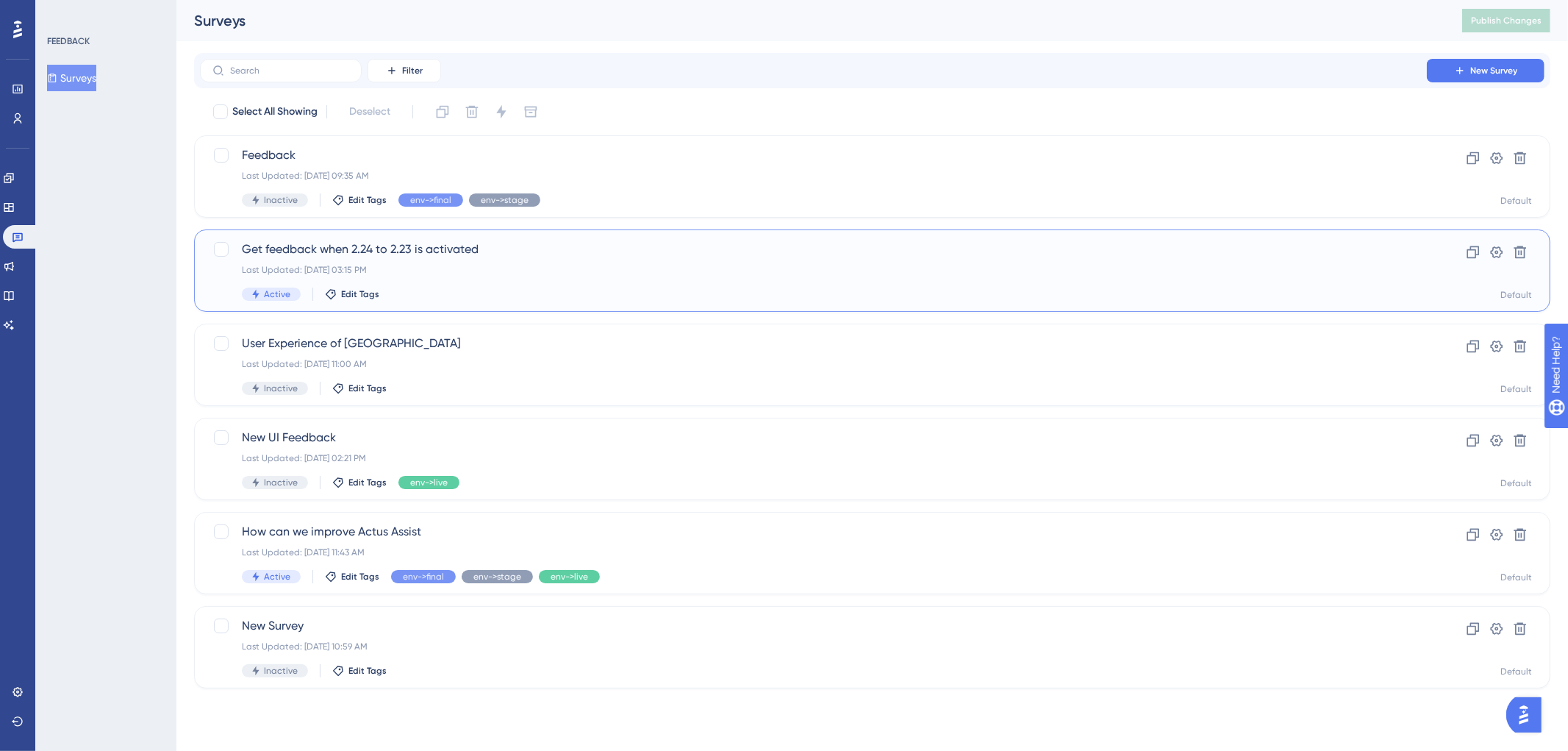
click at [471, 272] on div "Last Updated: Aug 15 2025, 03:15 PM" at bounding box center [814, 269] width 1143 height 12
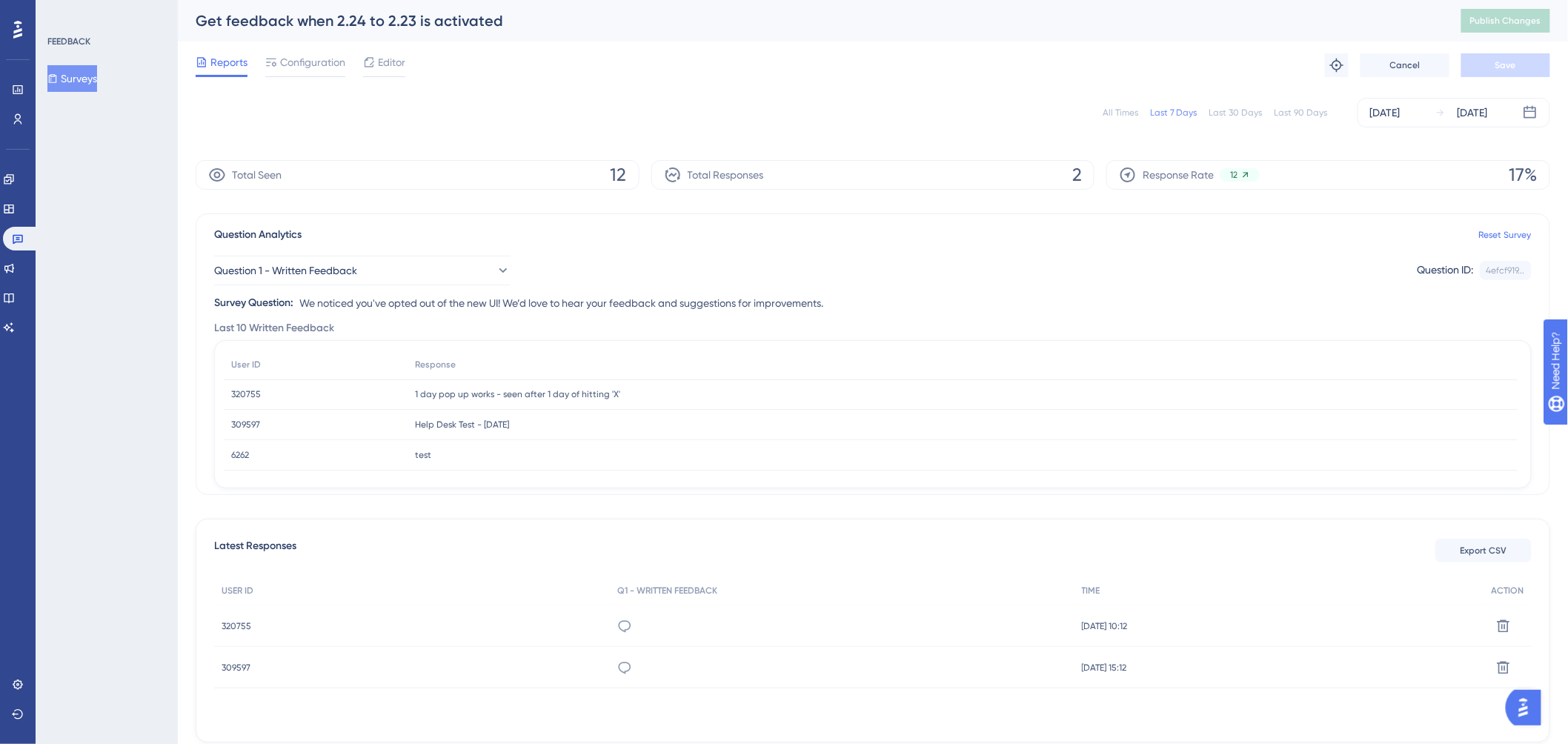
click at [1212, 283] on div "Question 1 - Written Feedback Question ID: 4efcf919... Copy" at bounding box center [873, 270] width 1317 height 30
click at [1529, 704] on img "Open AI Assistant Launcher" at bounding box center [1523, 707] width 27 height 27
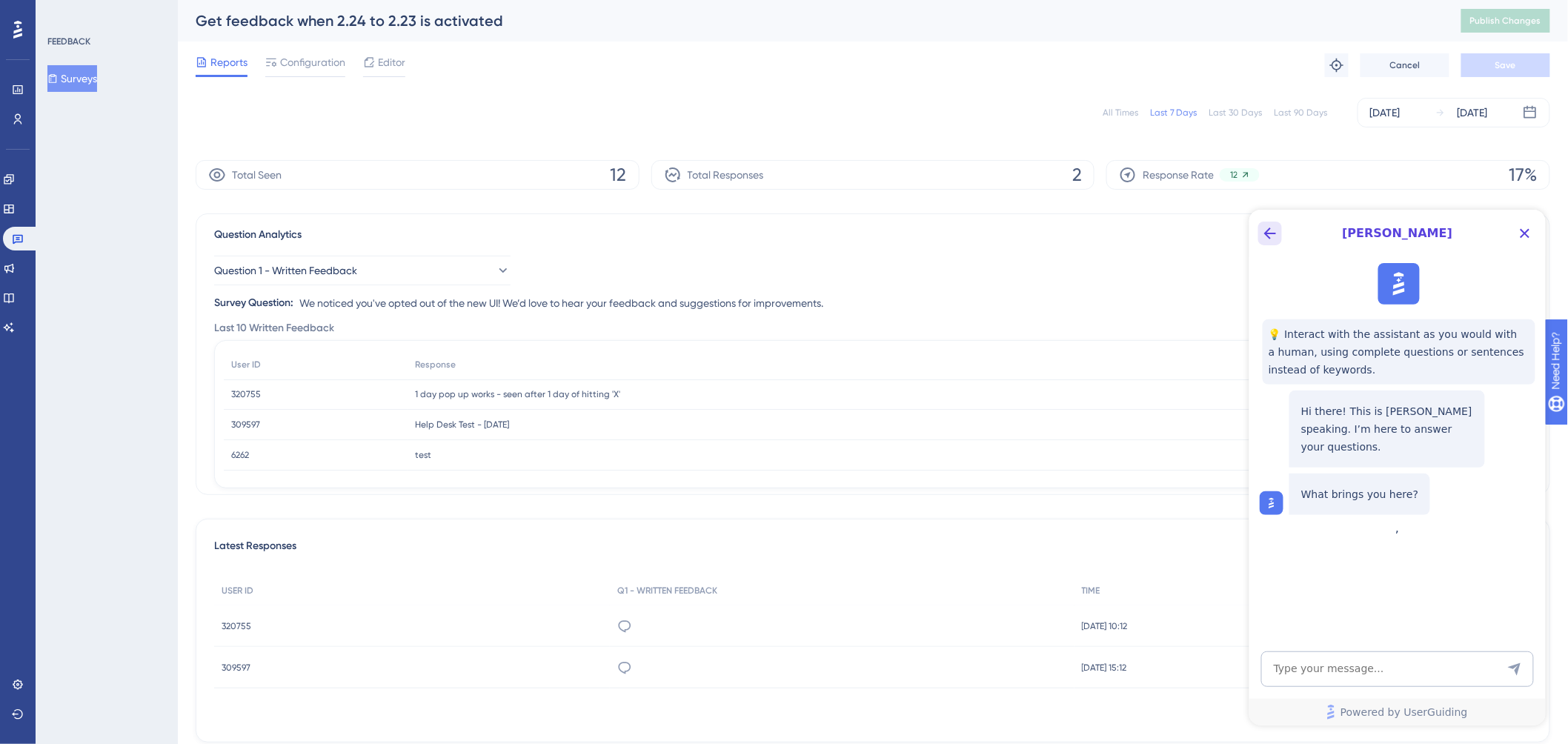
click at [1260, 236] on icon "Back Button" at bounding box center [1269, 232] width 18 height 18
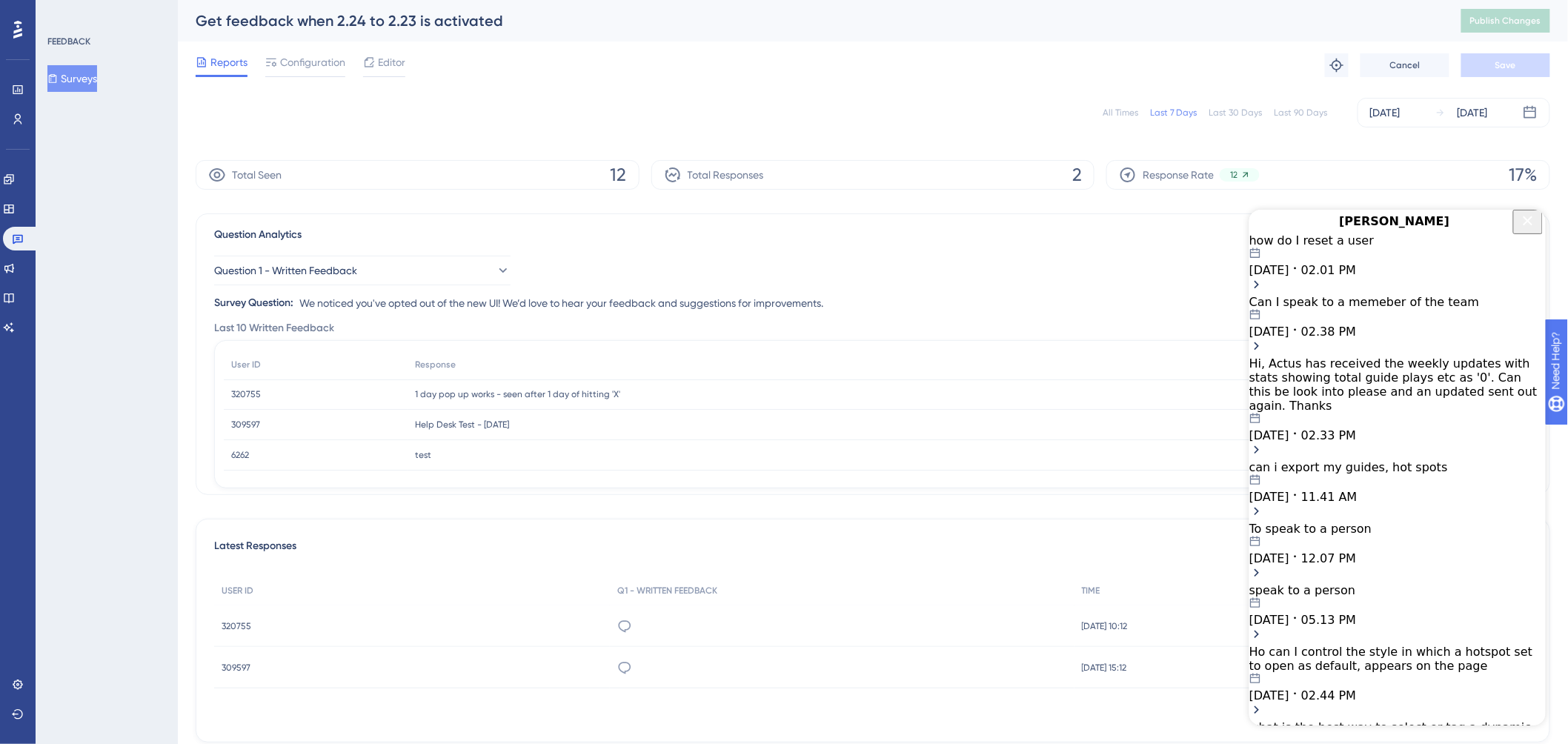
click at [1527, 225] on icon "Close Button" at bounding box center [1528, 220] width 9 height 9
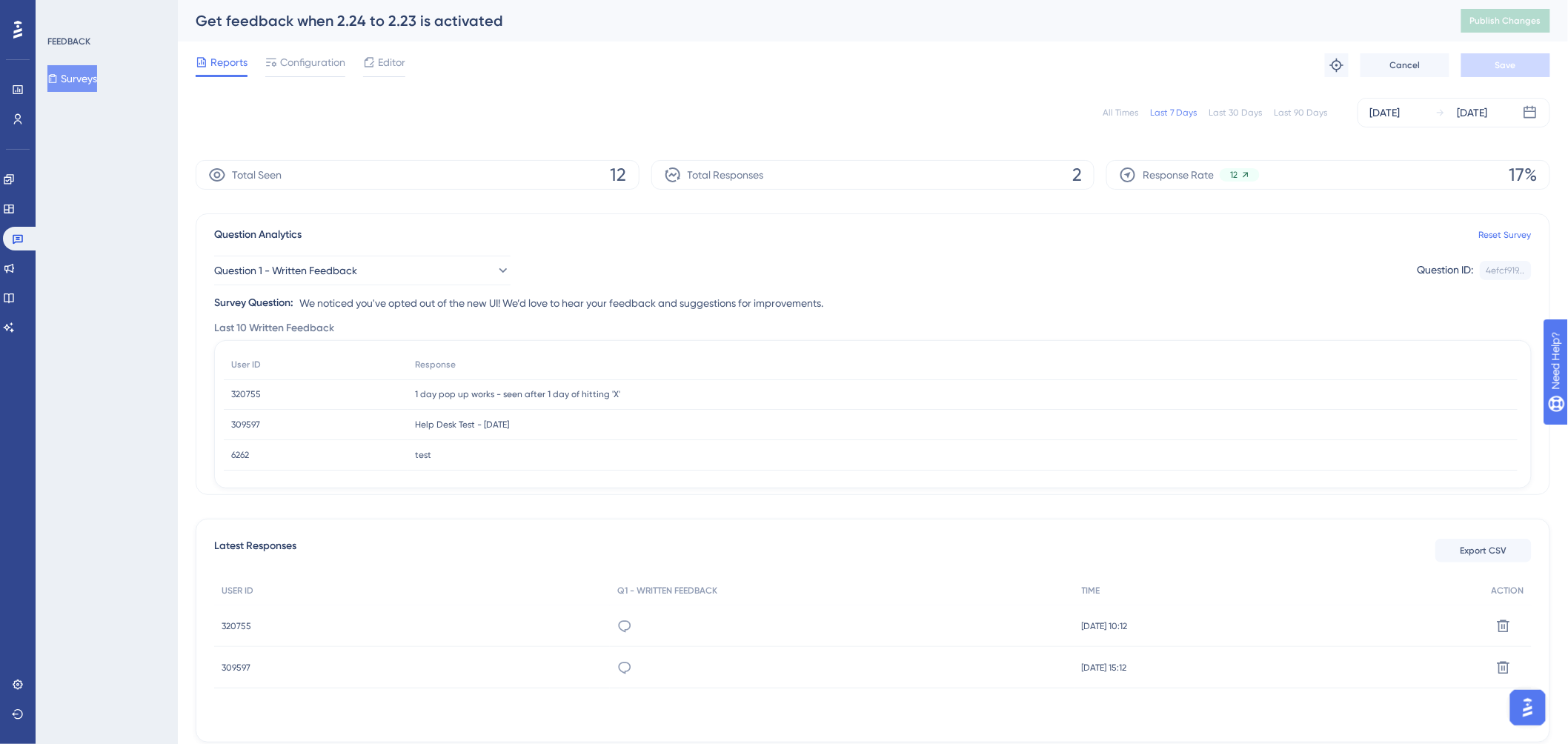
click at [1521, 696] on img "Open AI Assistant Launcher" at bounding box center [1527, 707] width 27 height 27
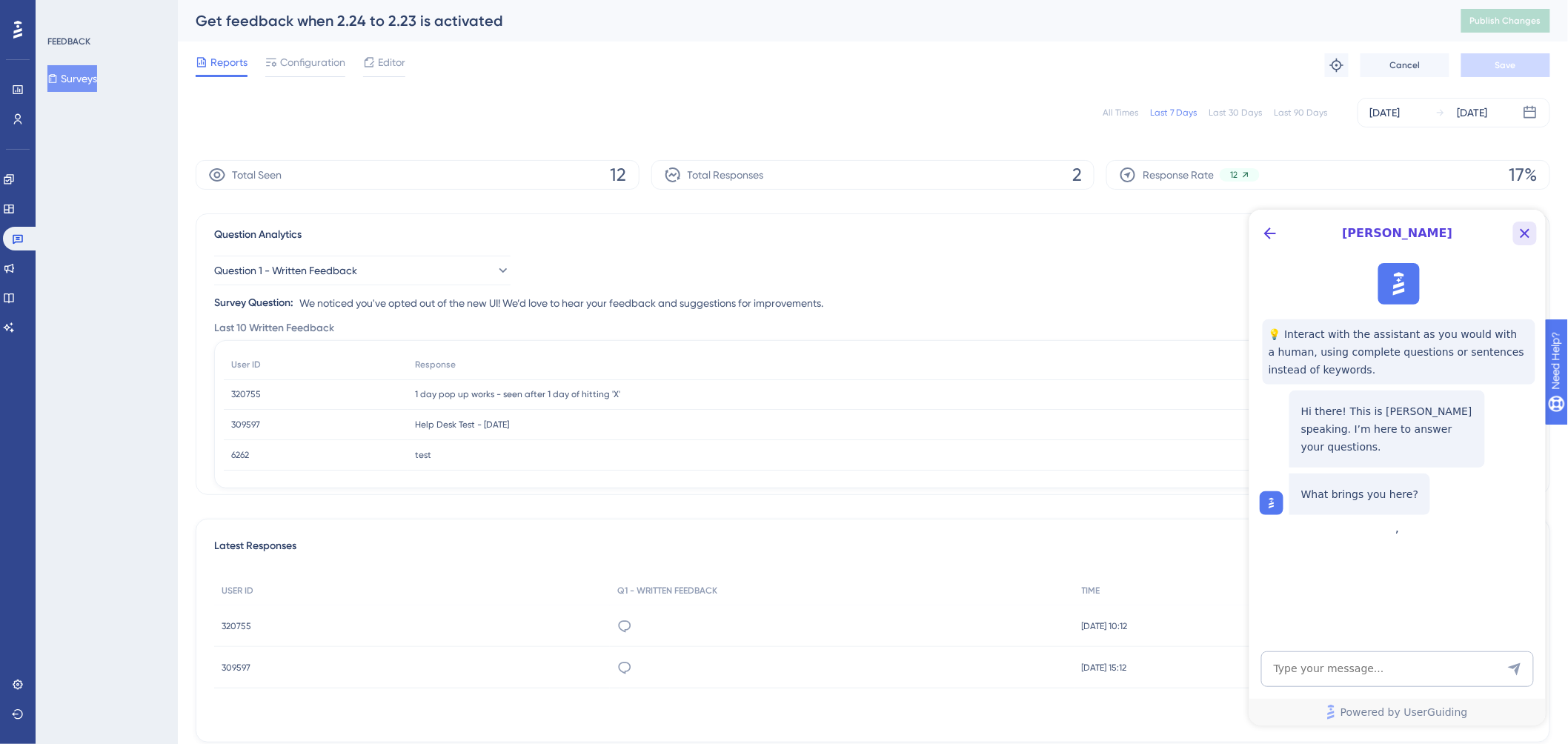
click at [1520, 226] on icon "Close Button" at bounding box center [1524, 232] width 18 height 18
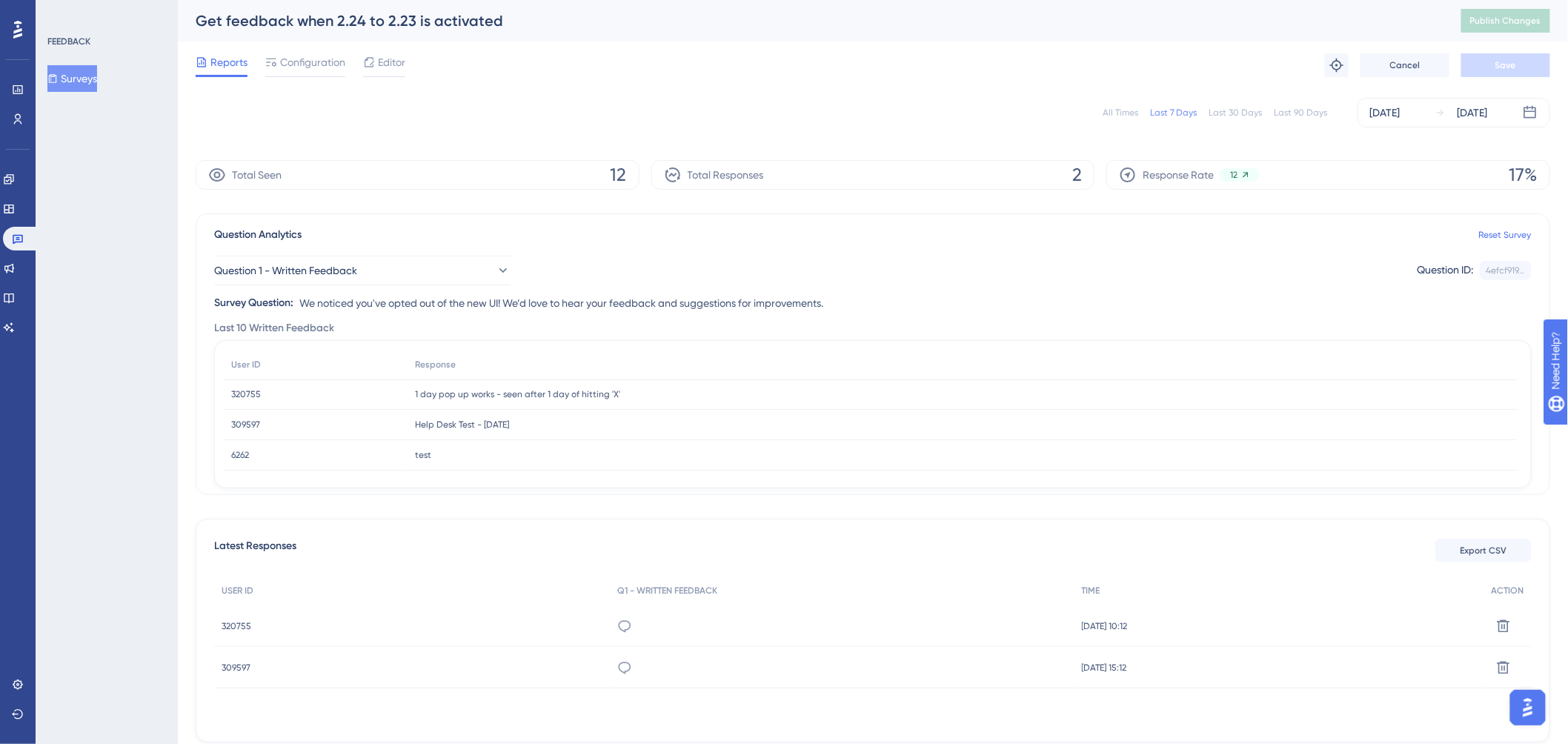
click at [1527, 705] on img "Open AI Assistant Launcher" at bounding box center [1527, 707] width 27 height 27
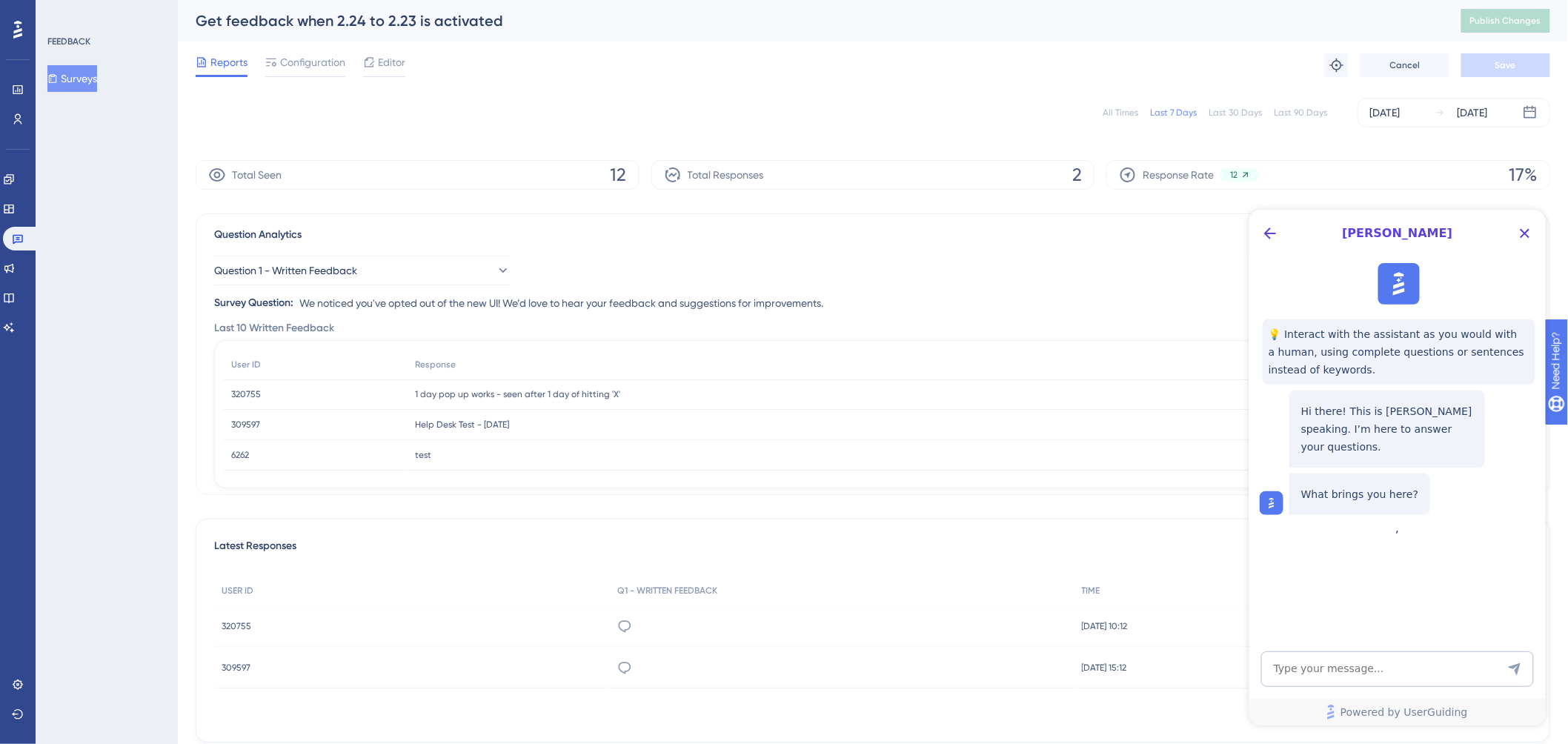
click at [1254, 223] on div "[PERSON_NAME]" at bounding box center [1397, 232] width 297 height 48
click at [1267, 227] on icon "Back Button" at bounding box center [1269, 232] width 18 height 18
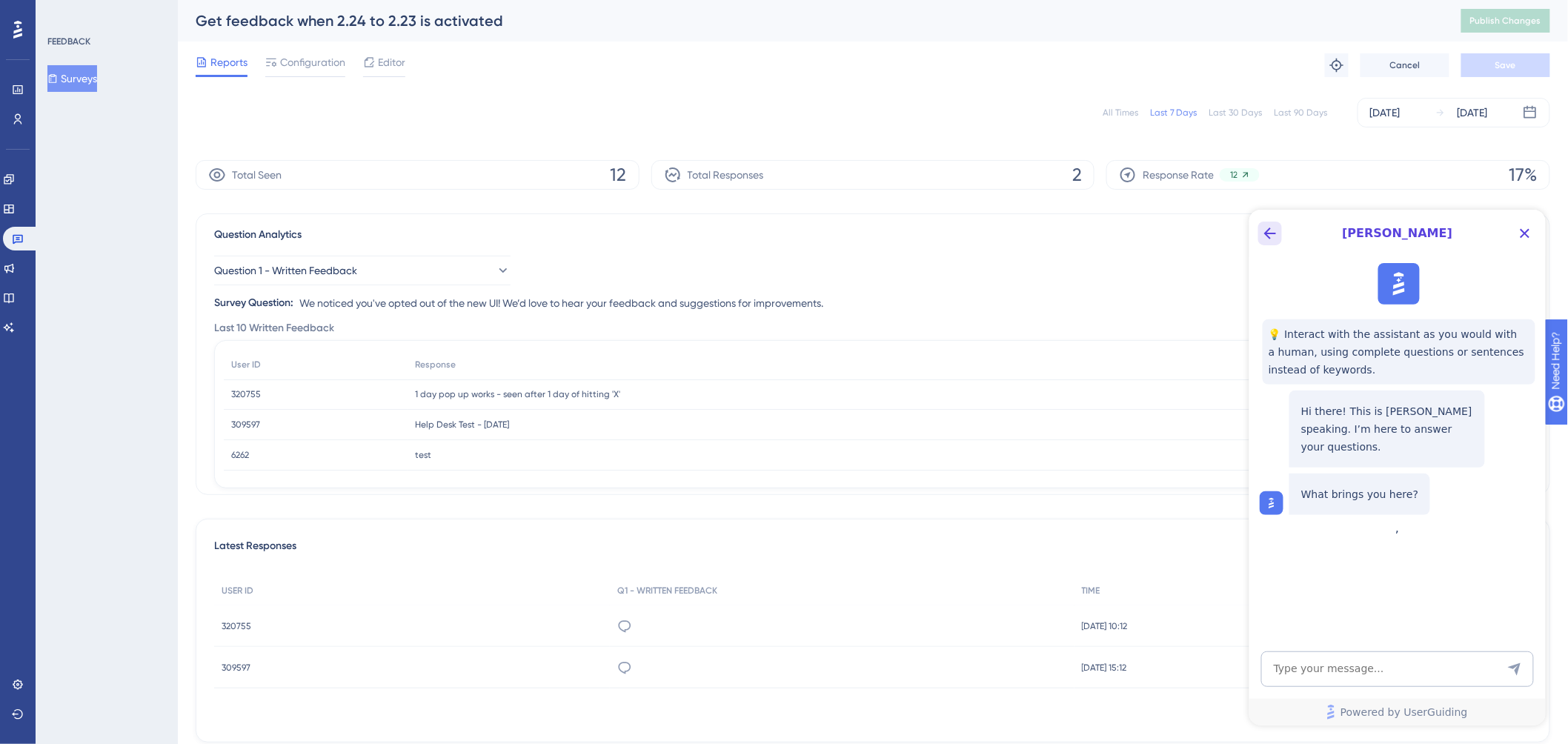
click at [1264, 221] on button "Back Button" at bounding box center [1269, 232] width 23 height 23
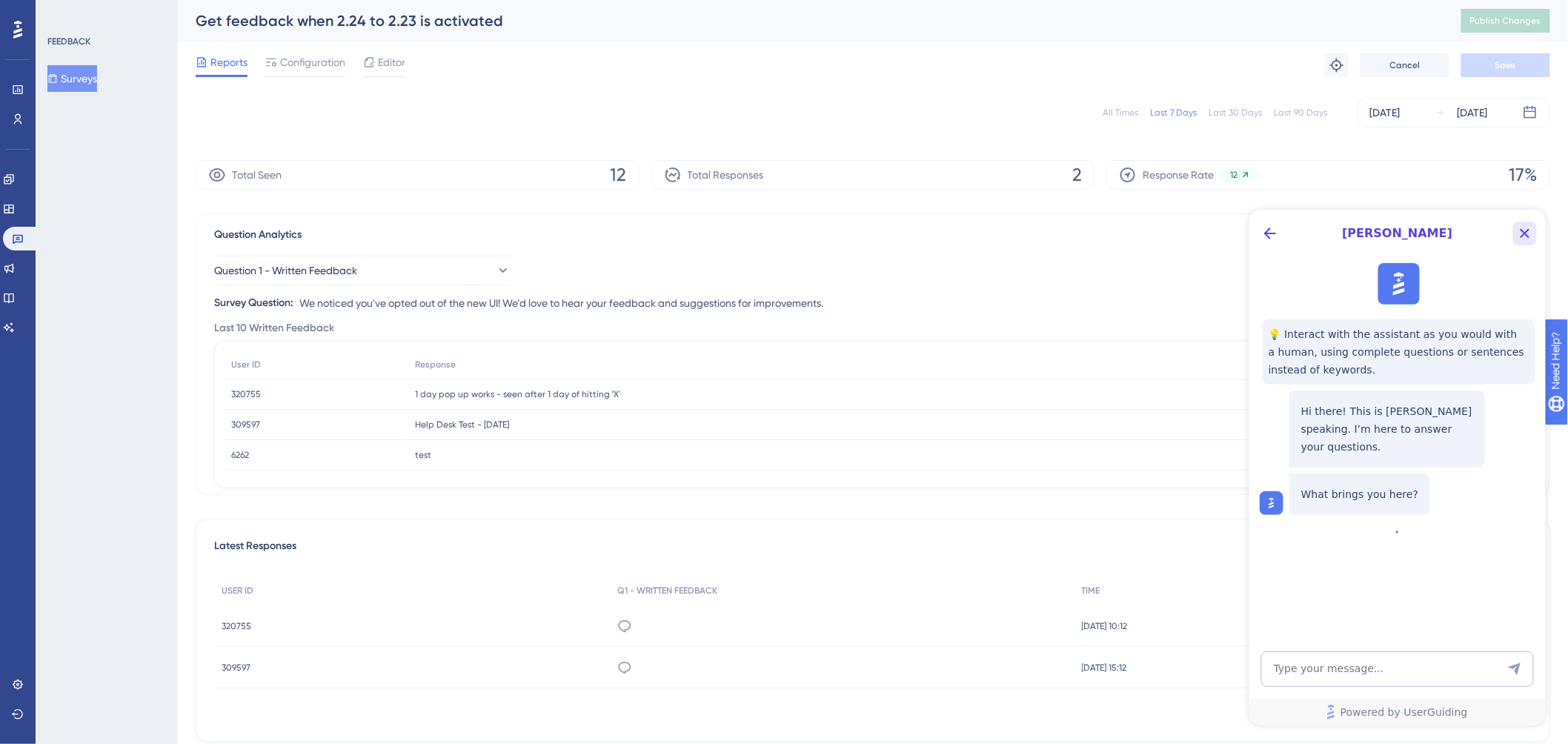
click at [1520, 237] on icon "Close Button" at bounding box center [1524, 232] width 18 height 18
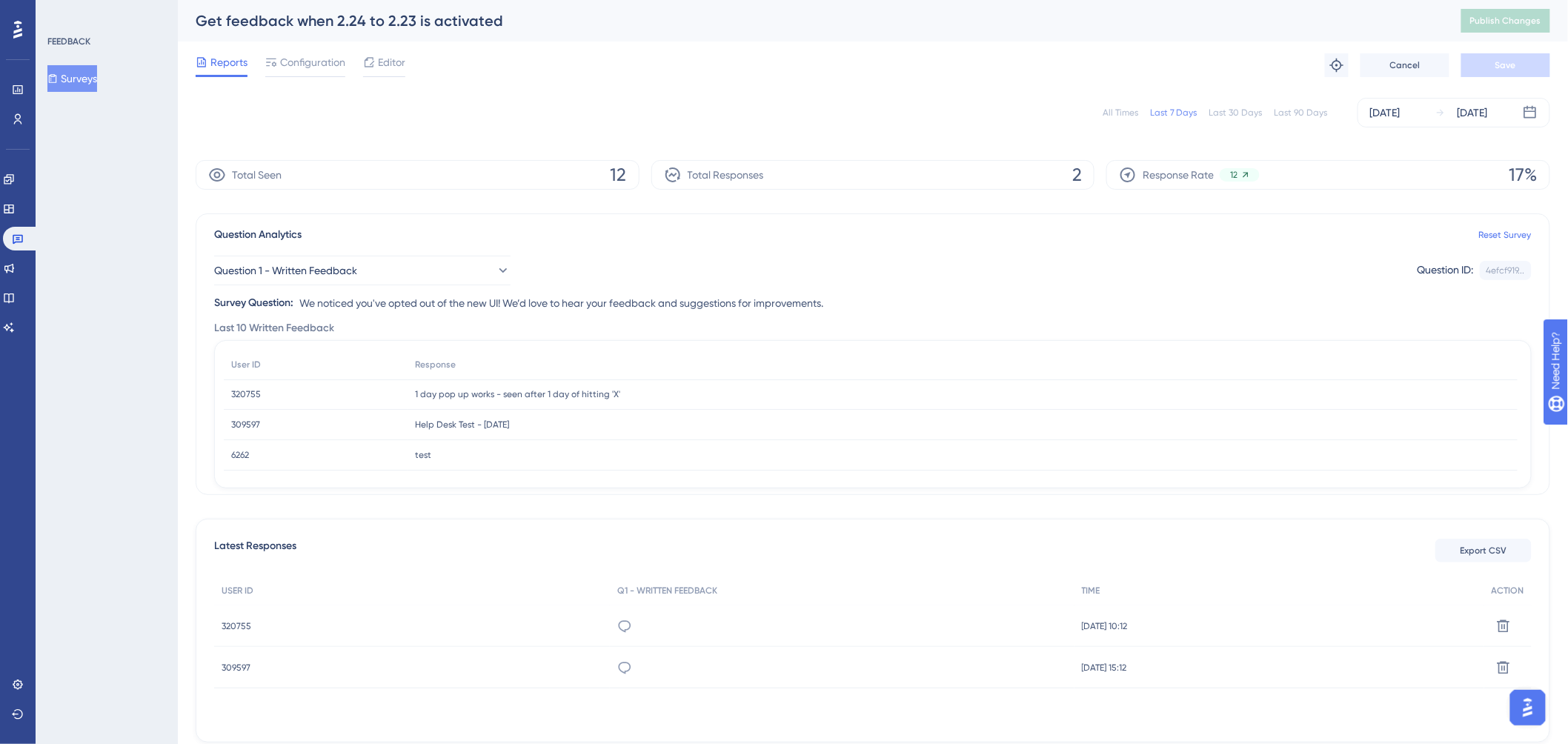
click at [1515, 703] on img "Open AI Assistant Launcher" at bounding box center [1527, 707] width 27 height 27
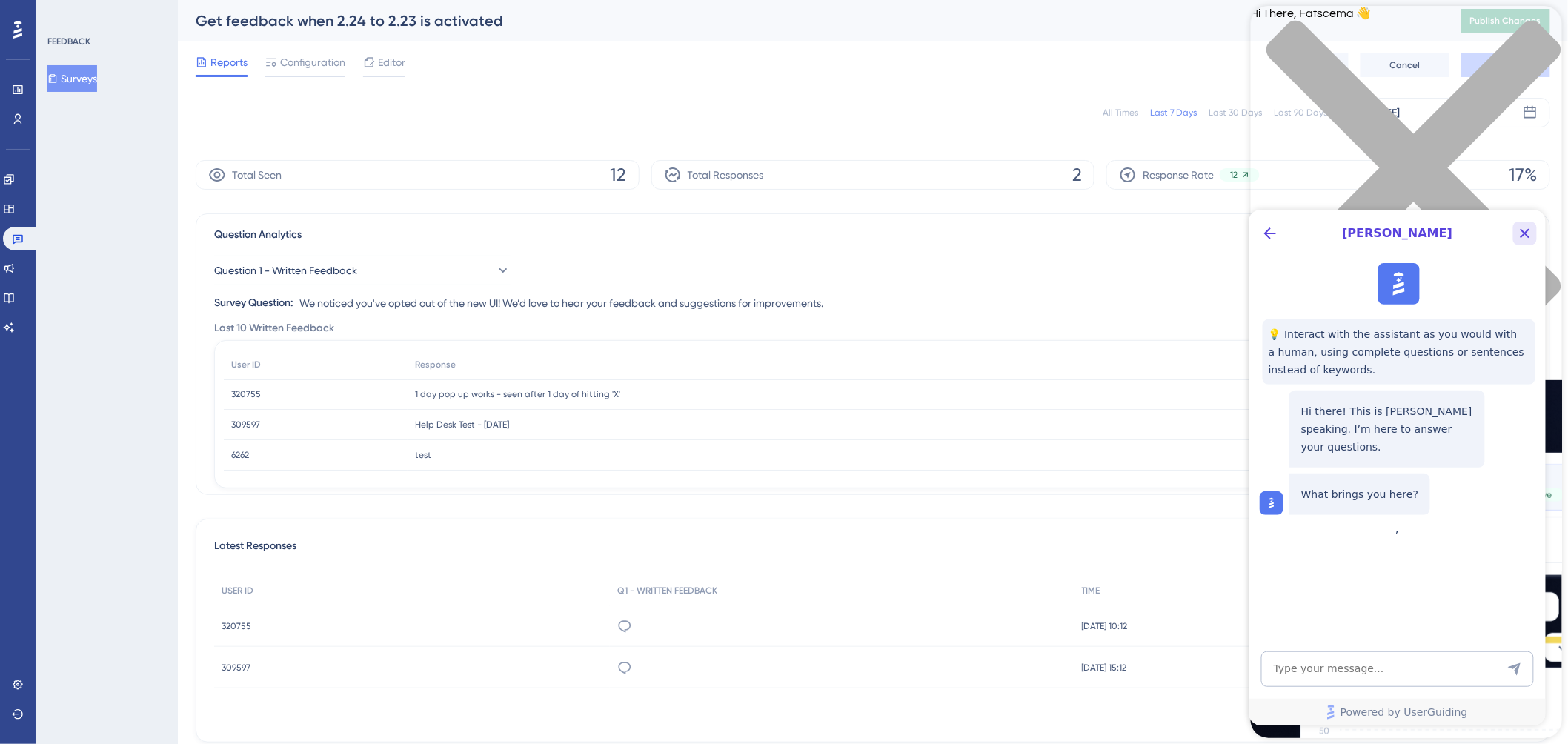
click at [1519, 235] on icon "Close Button" at bounding box center [1524, 232] width 18 height 18
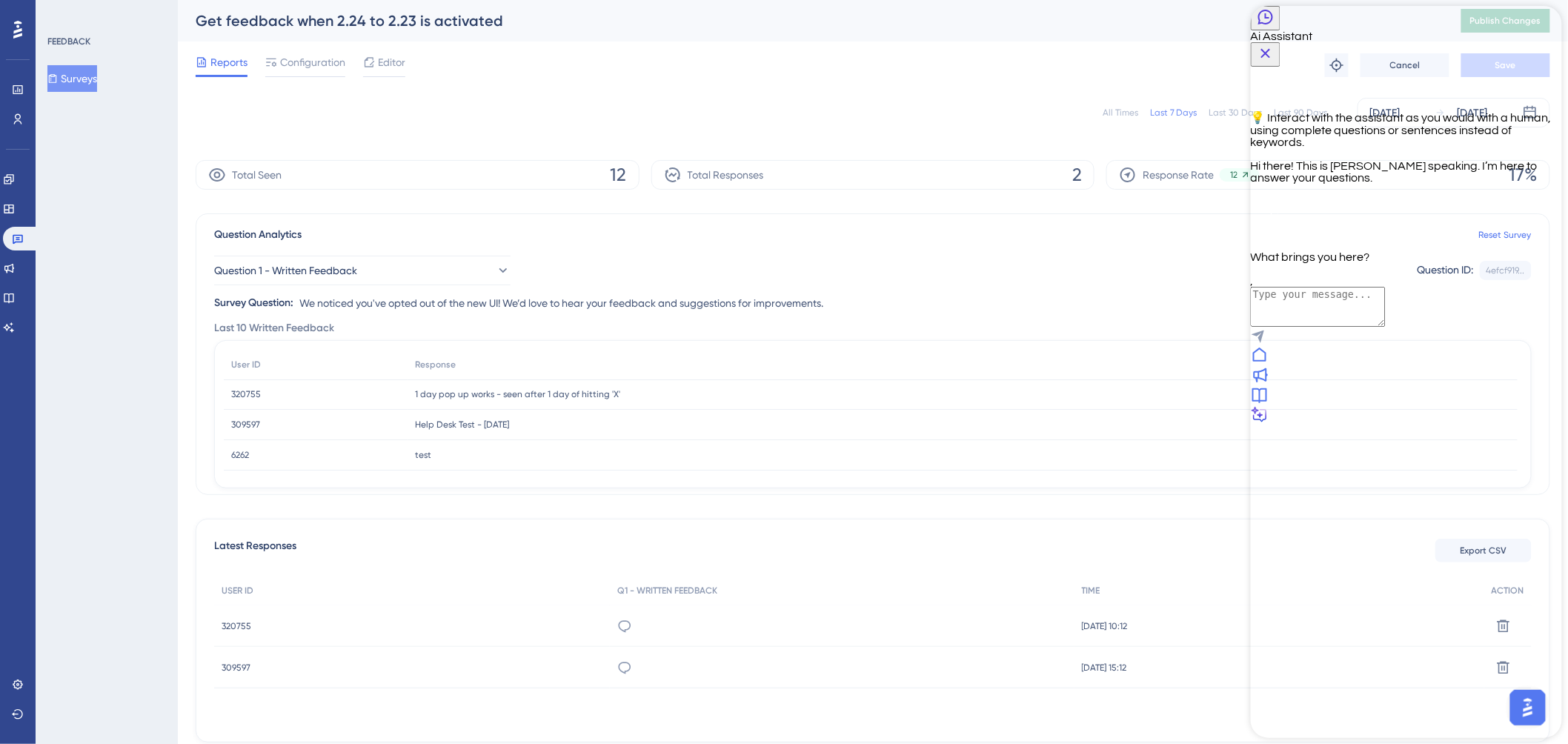
click at [1269, 26] on icon "Back Button" at bounding box center [1265, 17] width 18 height 18
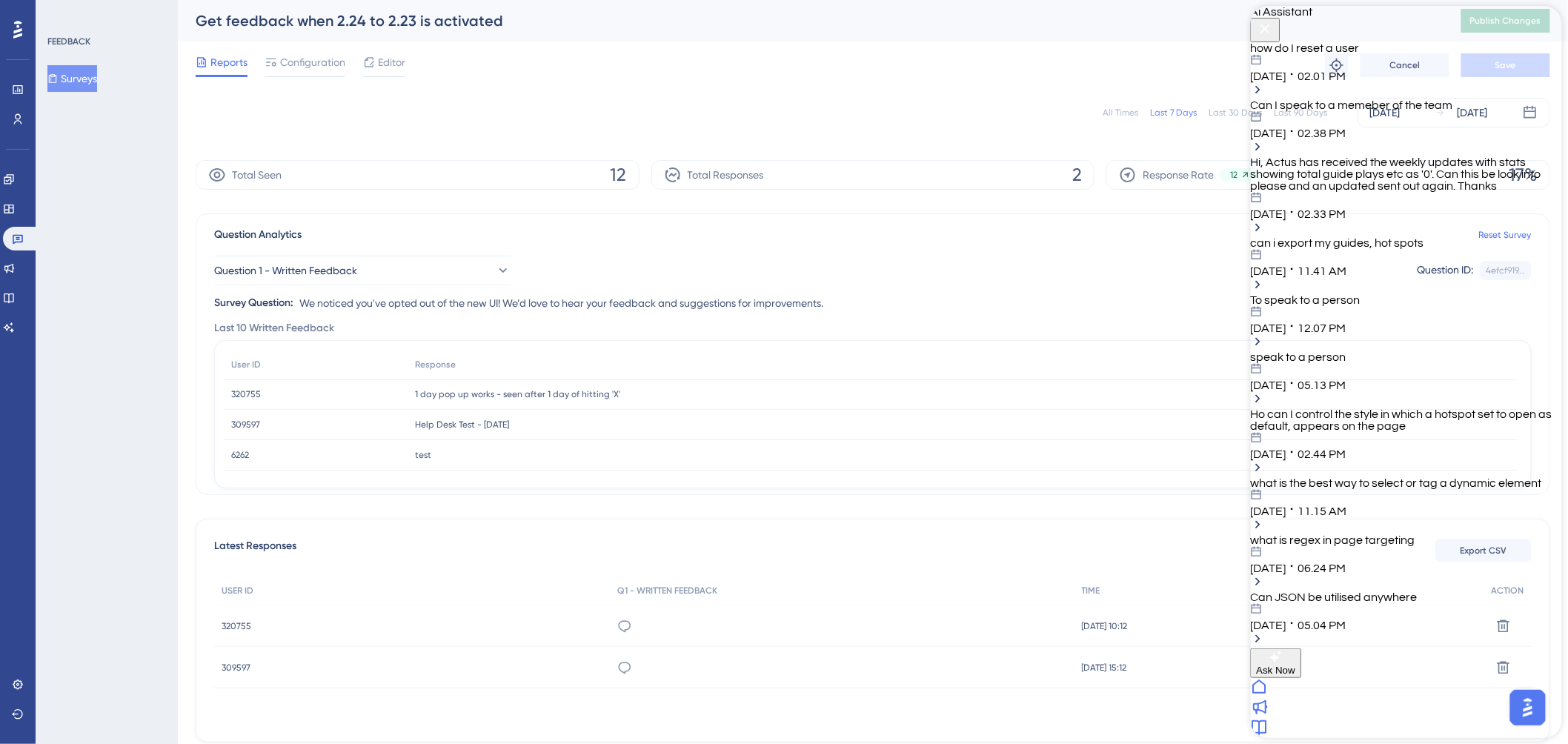
click at [1280, 34] on button "Close Button" at bounding box center [1265, 30] width 30 height 24
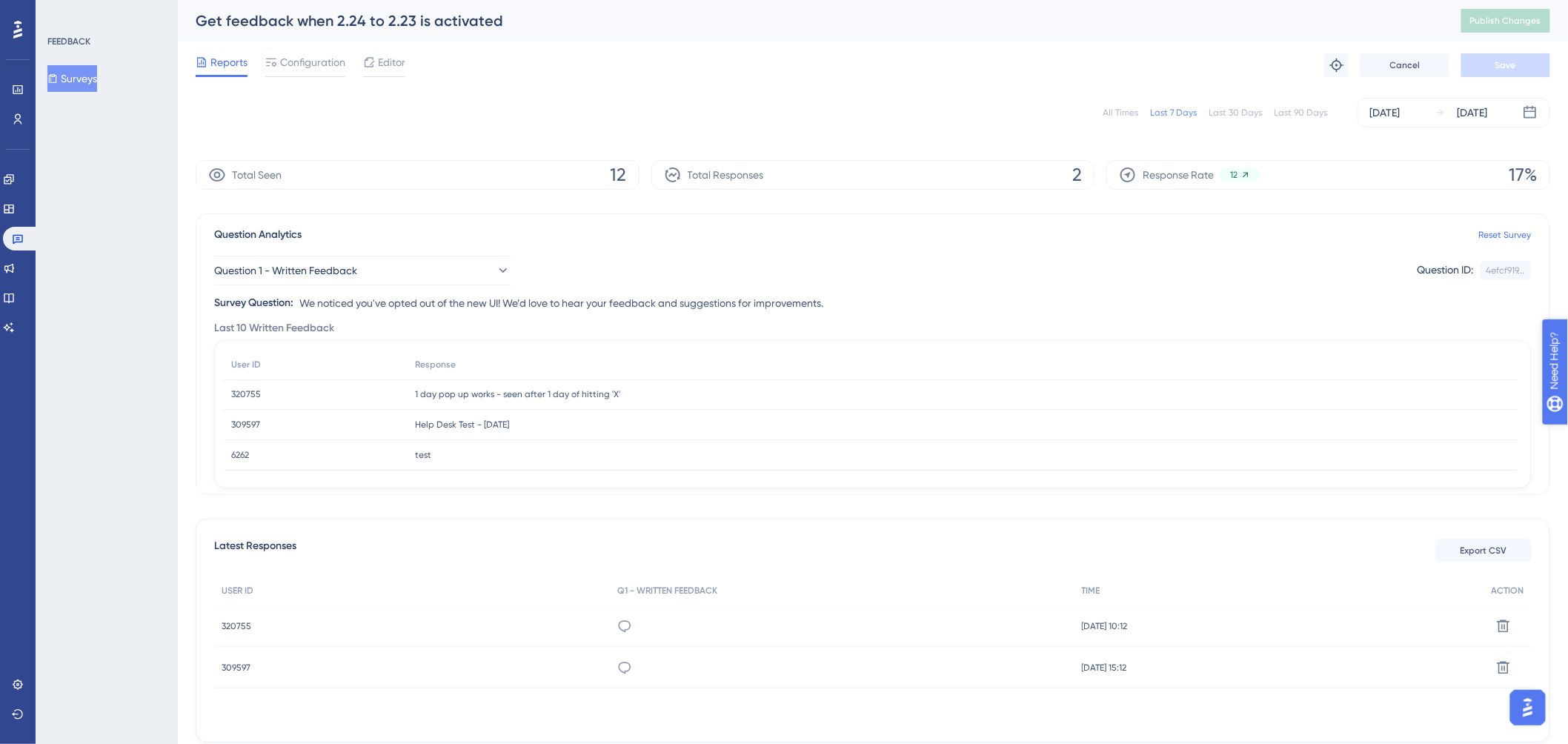
click at [1567, 430] on div "Need Help?" at bounding box center [1595, 436] width 80 height 18
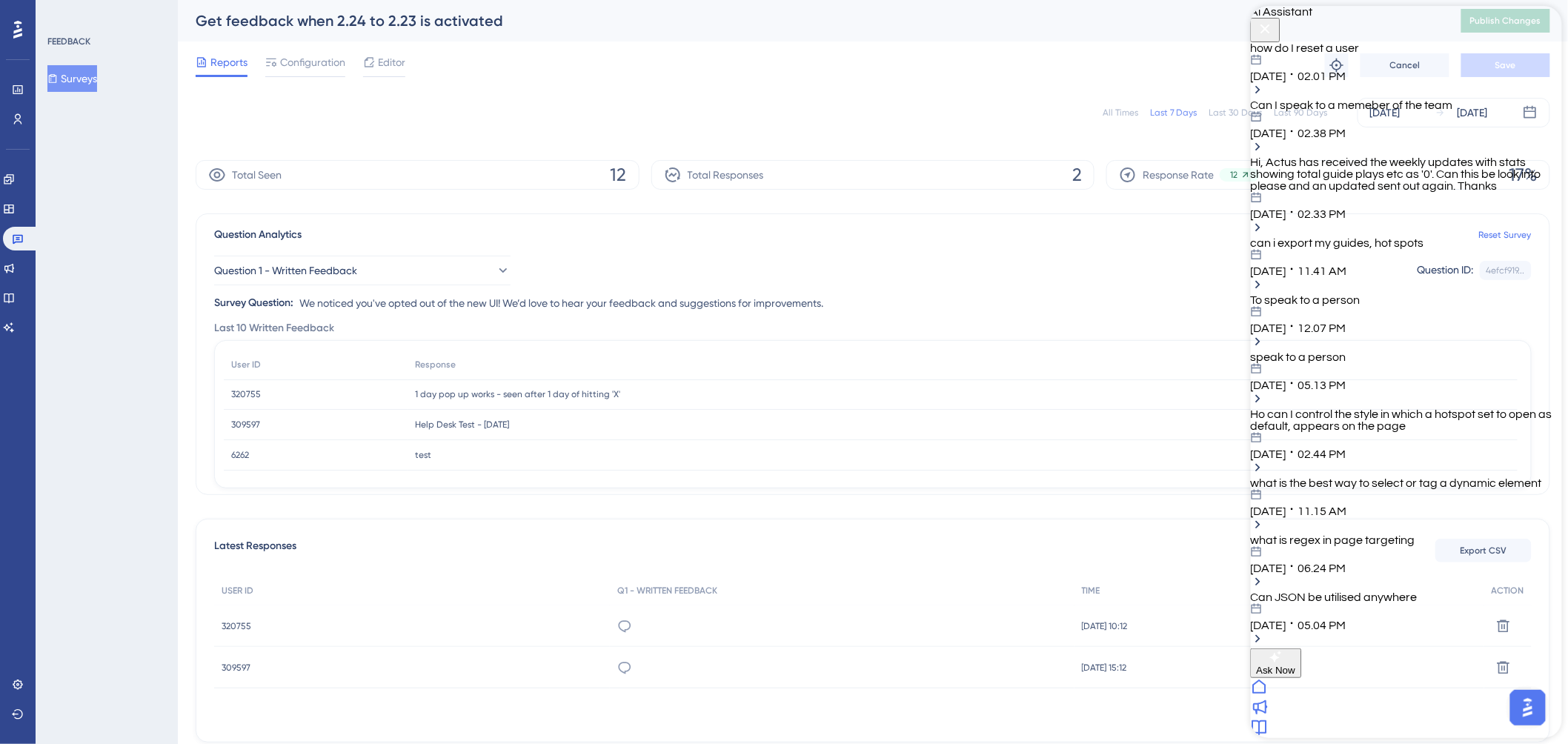
click at [1268, 738] on icon at bounding box center [1258, 747] width 18 height 18
click at [1268, 696] on icon at bounding box center [1258, 687] width 18 height 18
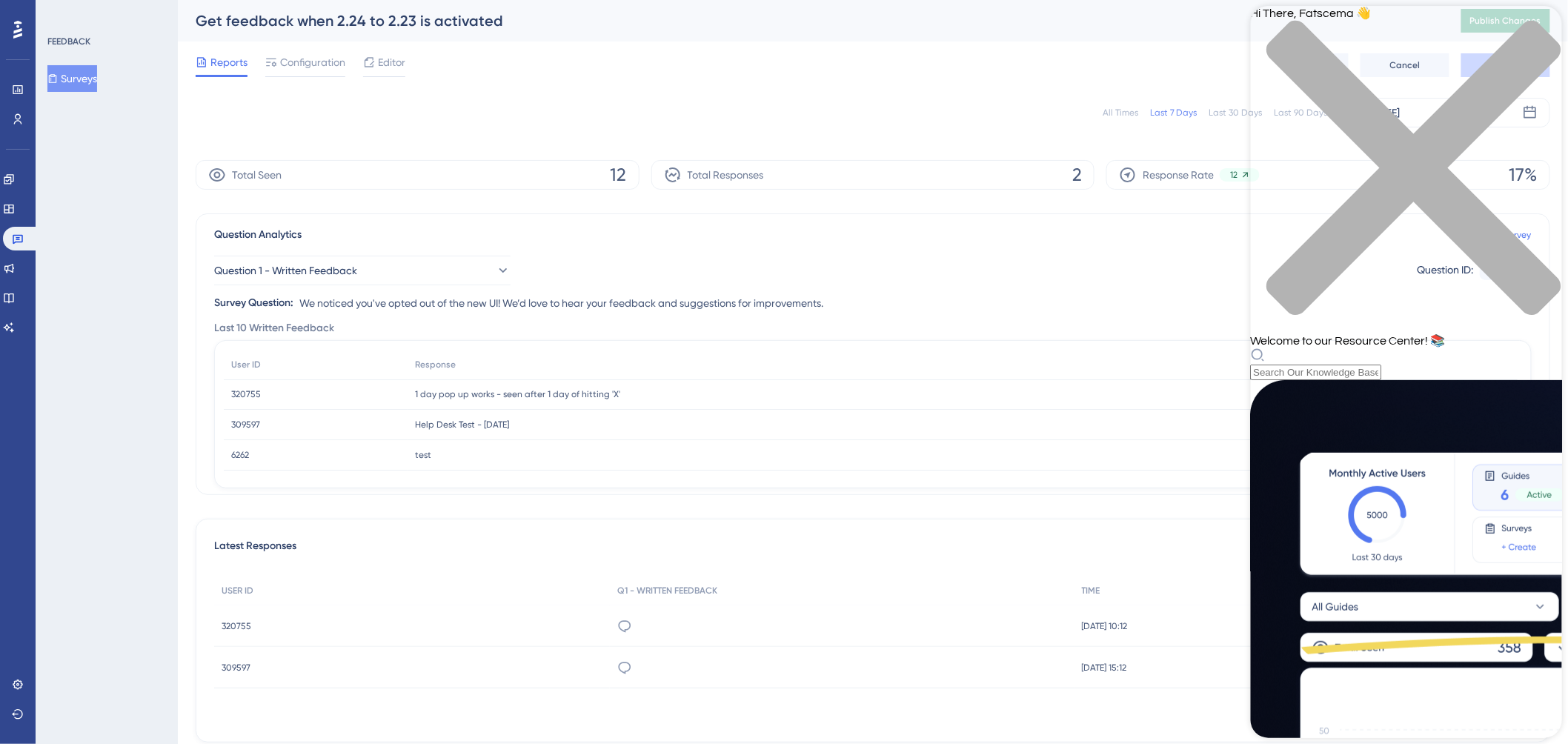
click at [1528, 28] on div "close resource center" at bounding box center [1405, 176] width 312 height 314
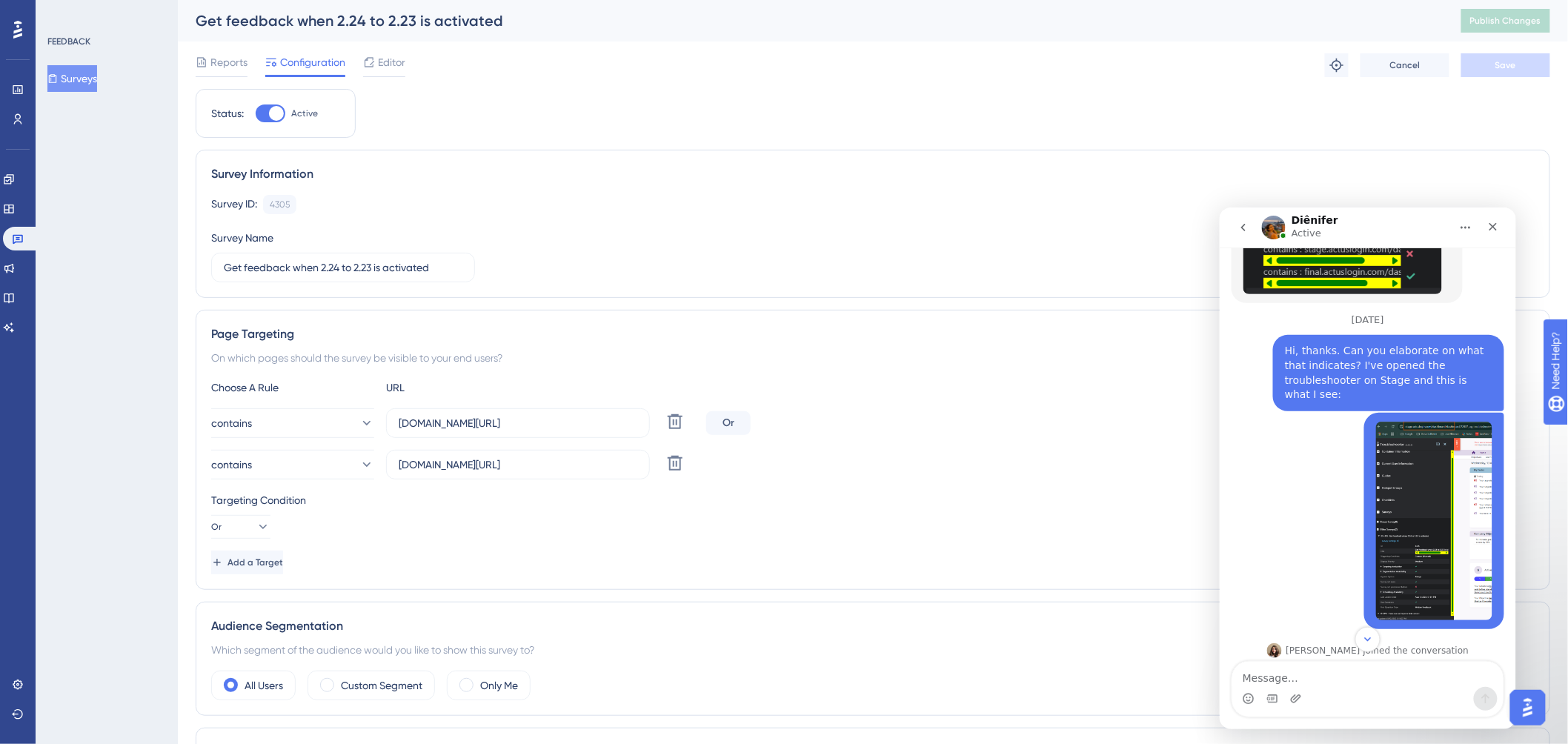
scroll to position [2643, 0]
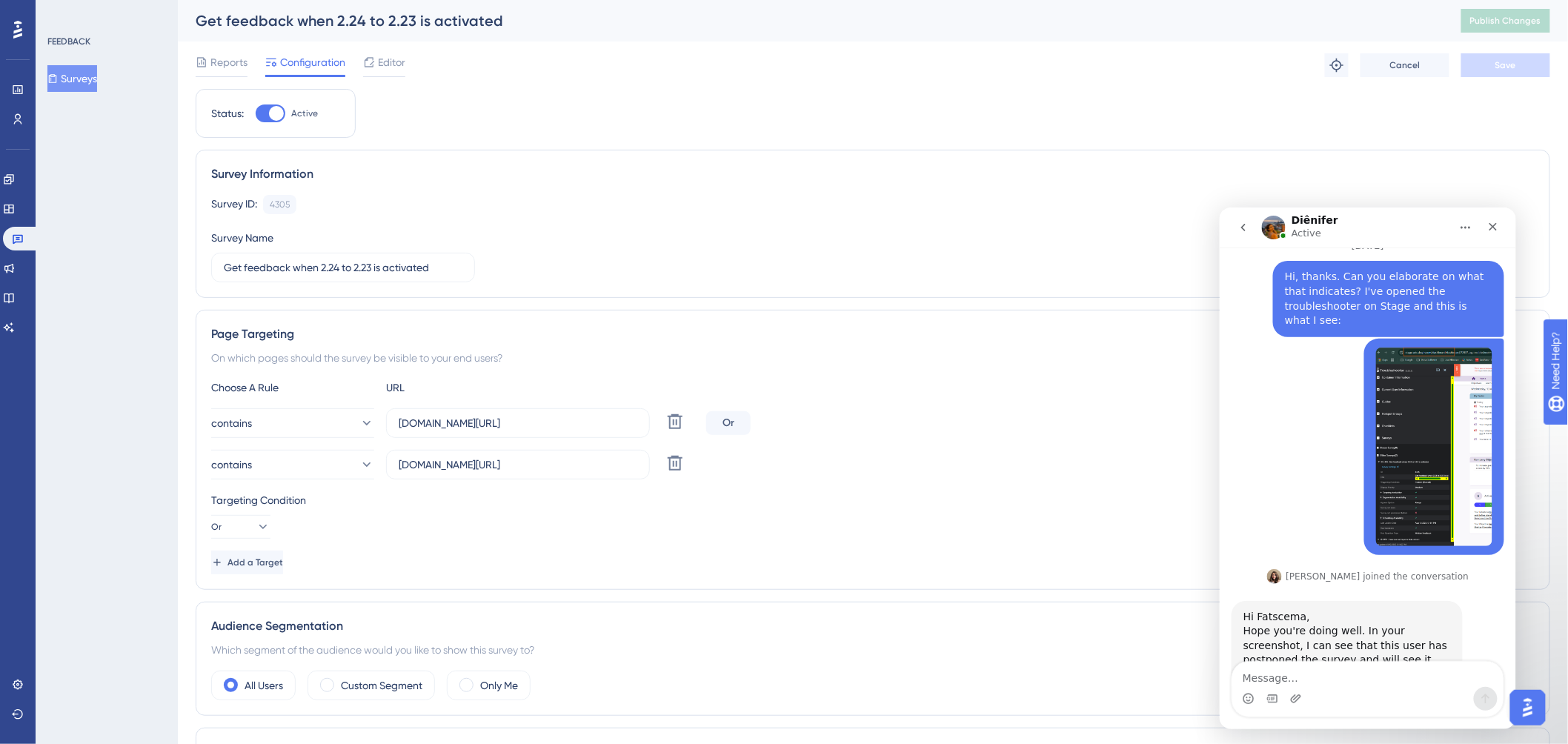
click at [1279, 678] on textarea "Message…" at bounding box center [1368, 674] width 271 height 25
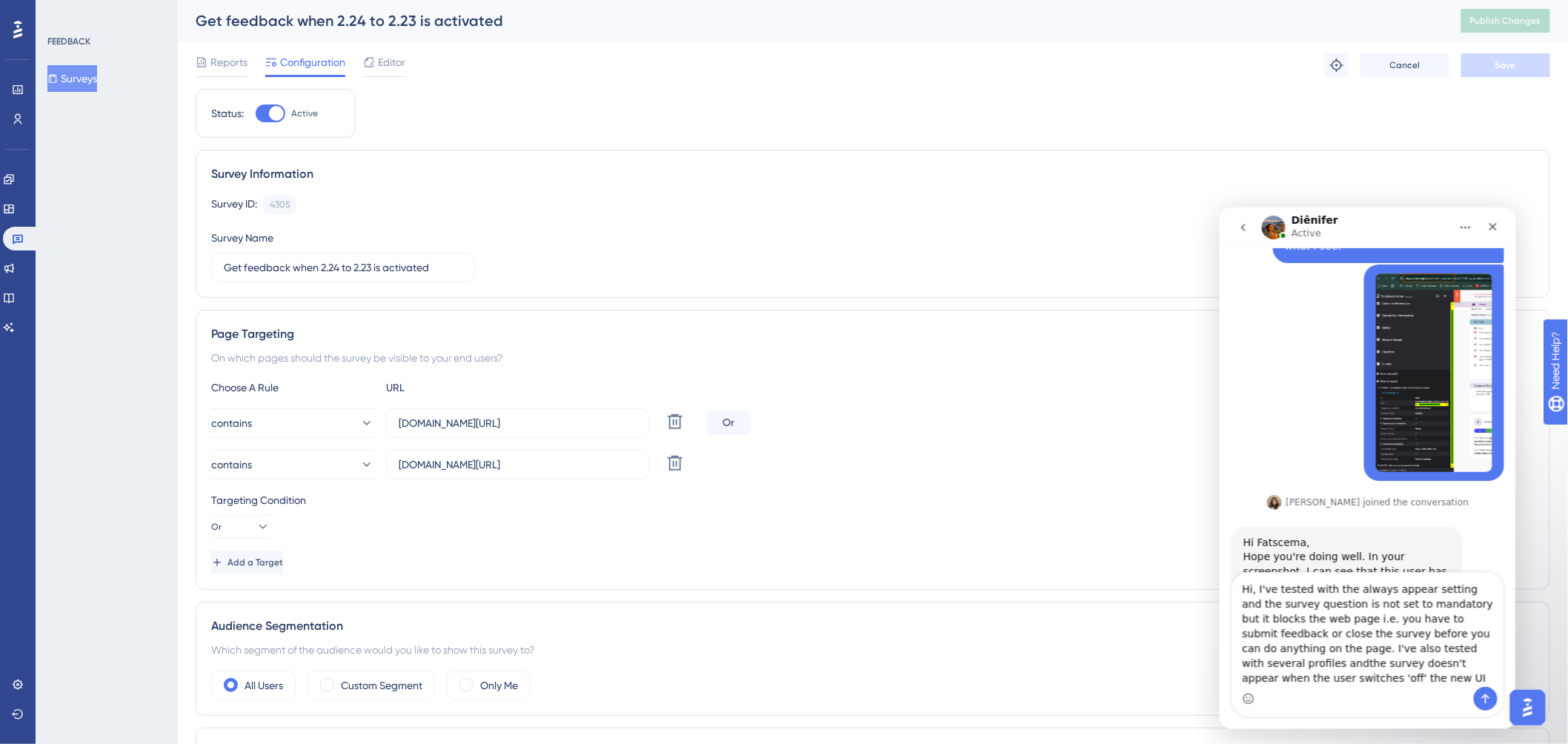
scroll to position [2732, 0]
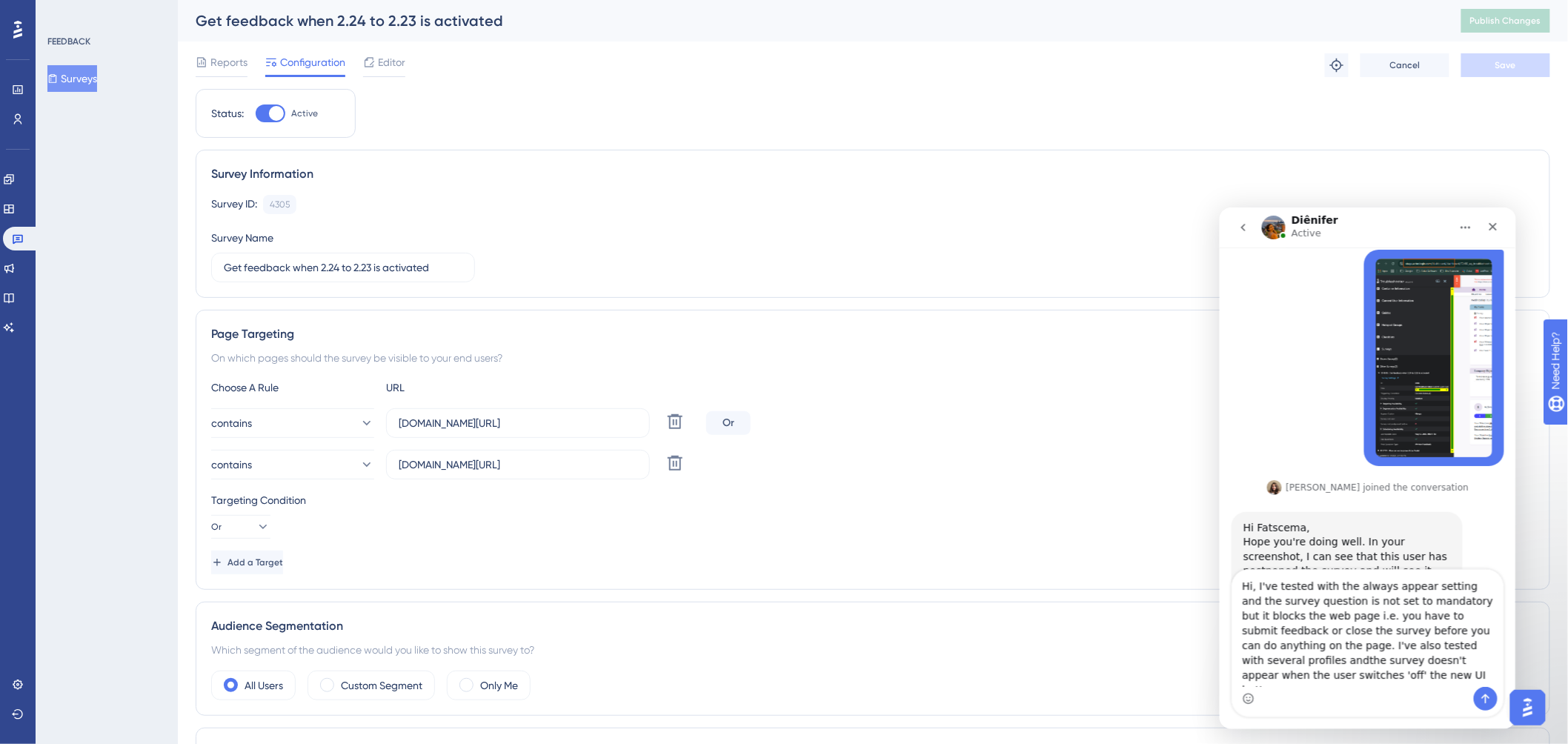
click at [1421, 644] on textarea "Hi, I've tested with the always appear setting and the survey question is not s…" at bounding box center [1368, 627] width 271 height 117
type textarea "Hi, I've tested with the always appear setting and the survey question is not s…"
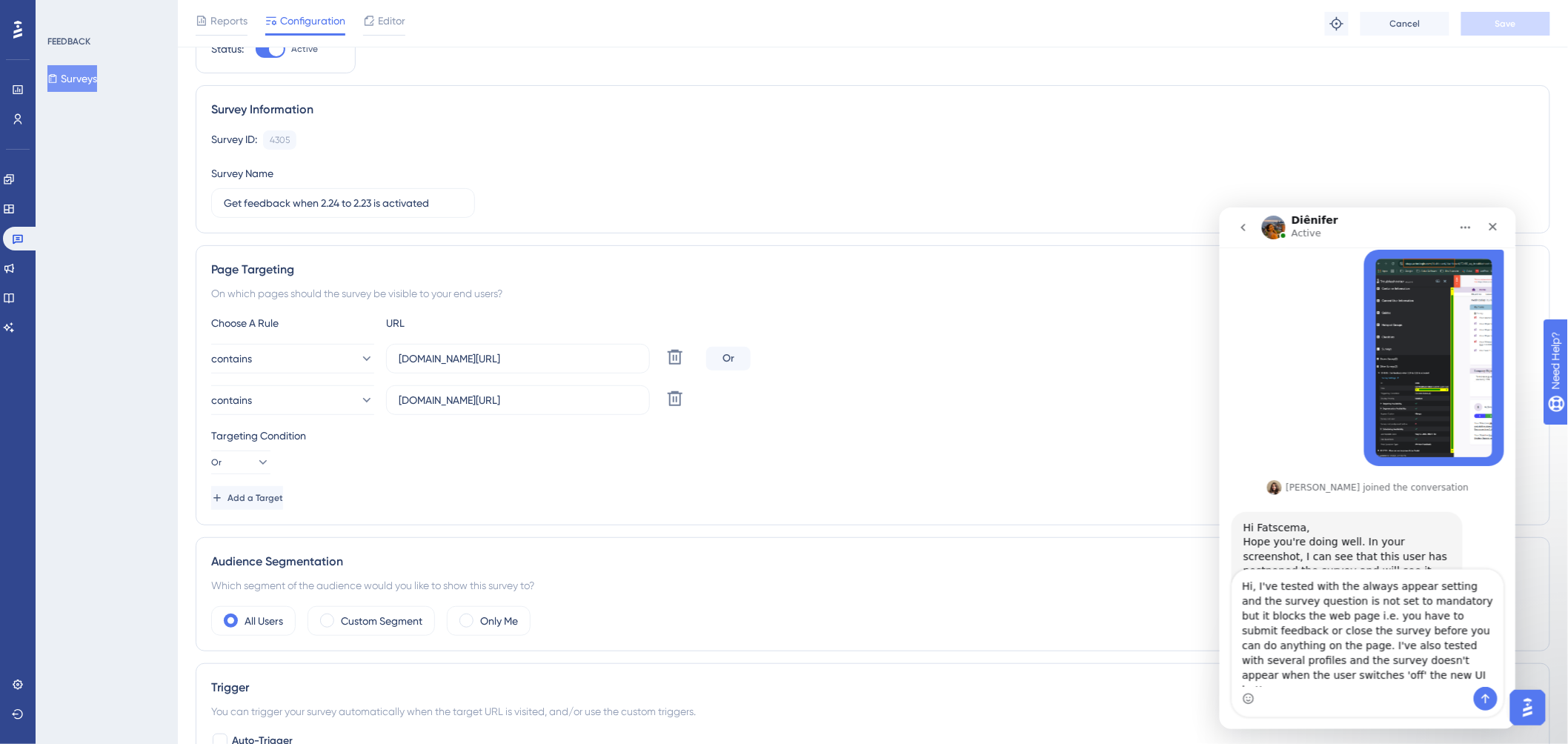
scroll to position [412, 0]
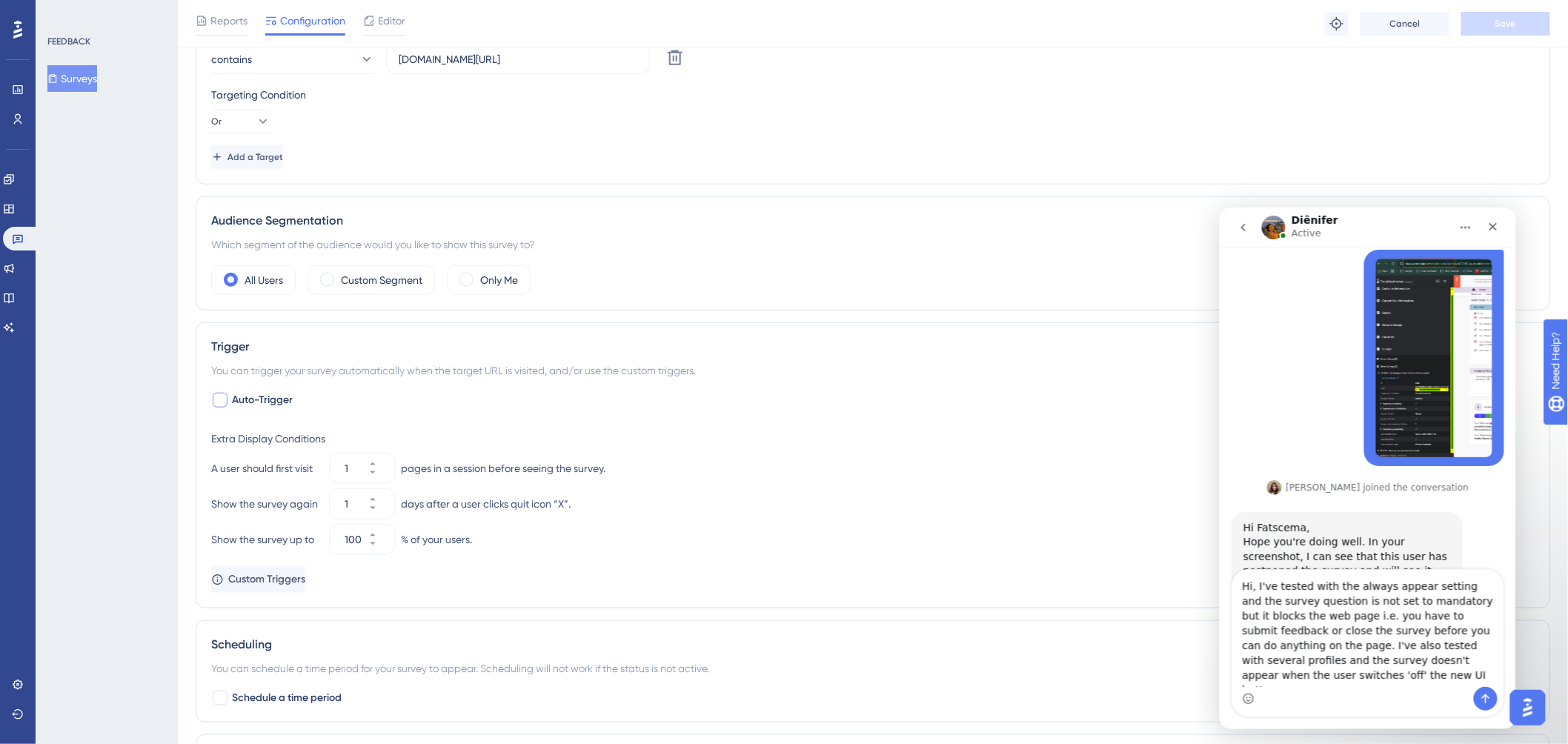
type textarea "Hi, I've tested with the always appear setting and the survey question is not s…"
click at [219, 403] on div at bounding box center [220, 401] width 15 height 15
checkbox input "true"
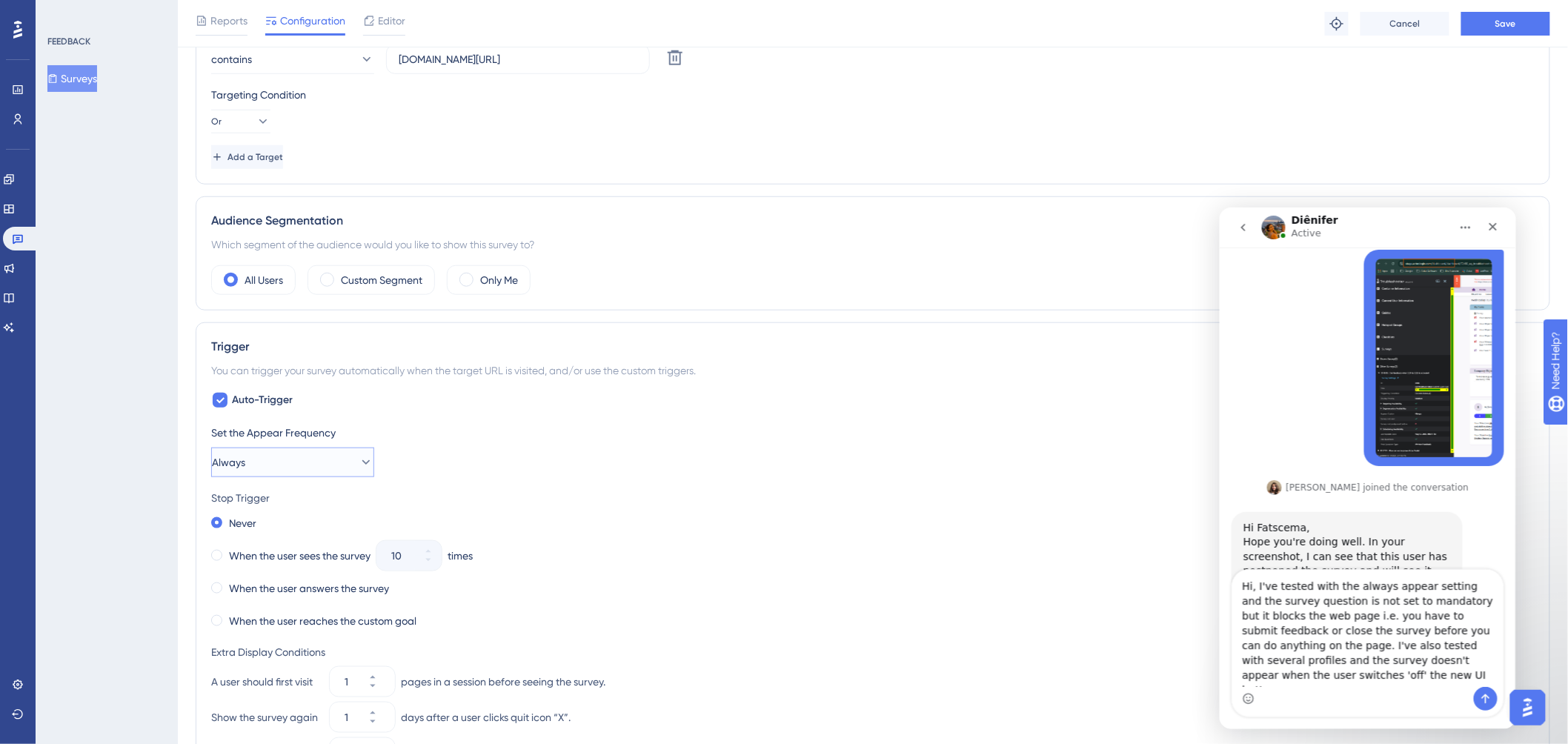
click at [300, 470] on button "Always" at bounding box center [293, 462] width 163 height 30
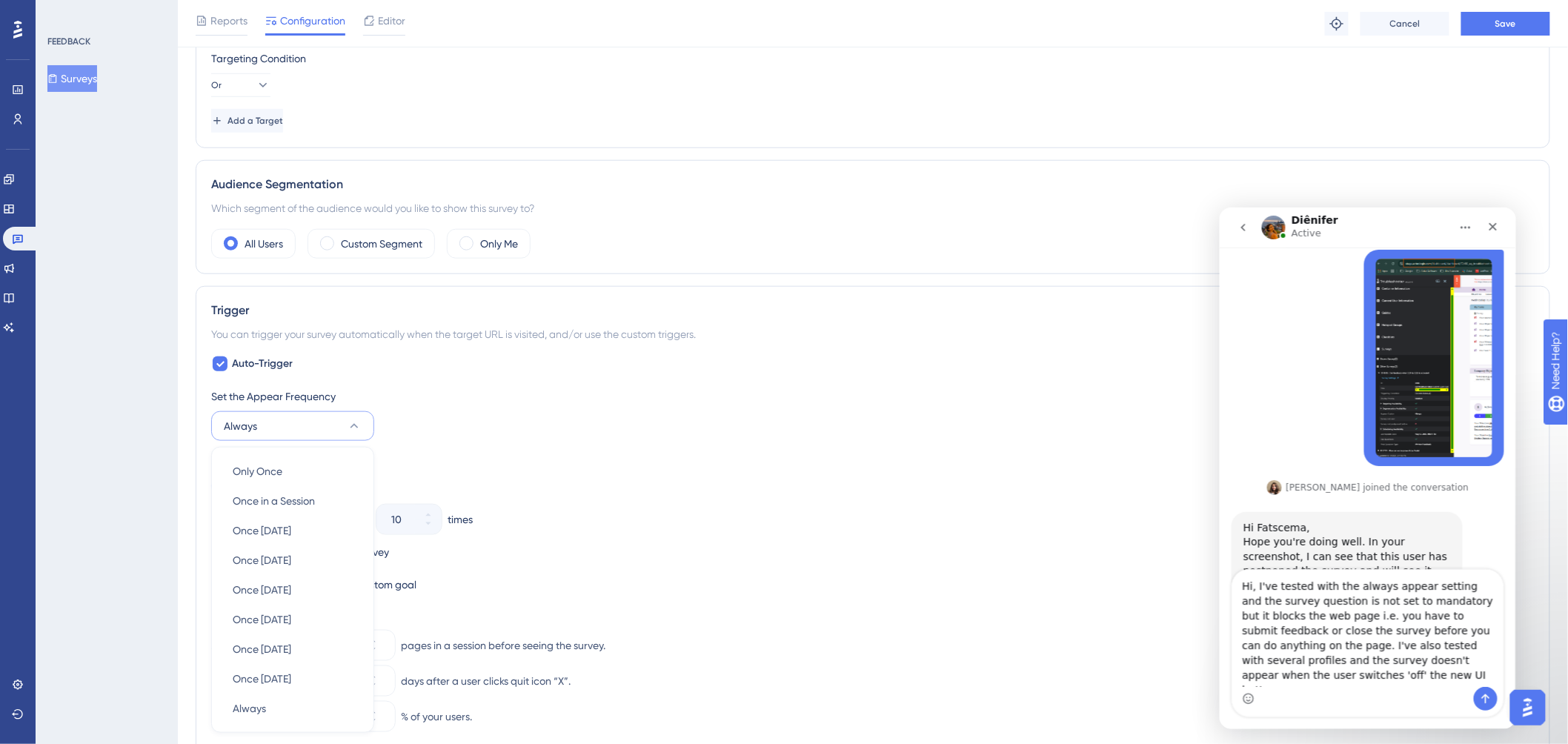
scroll to position [434, 0]
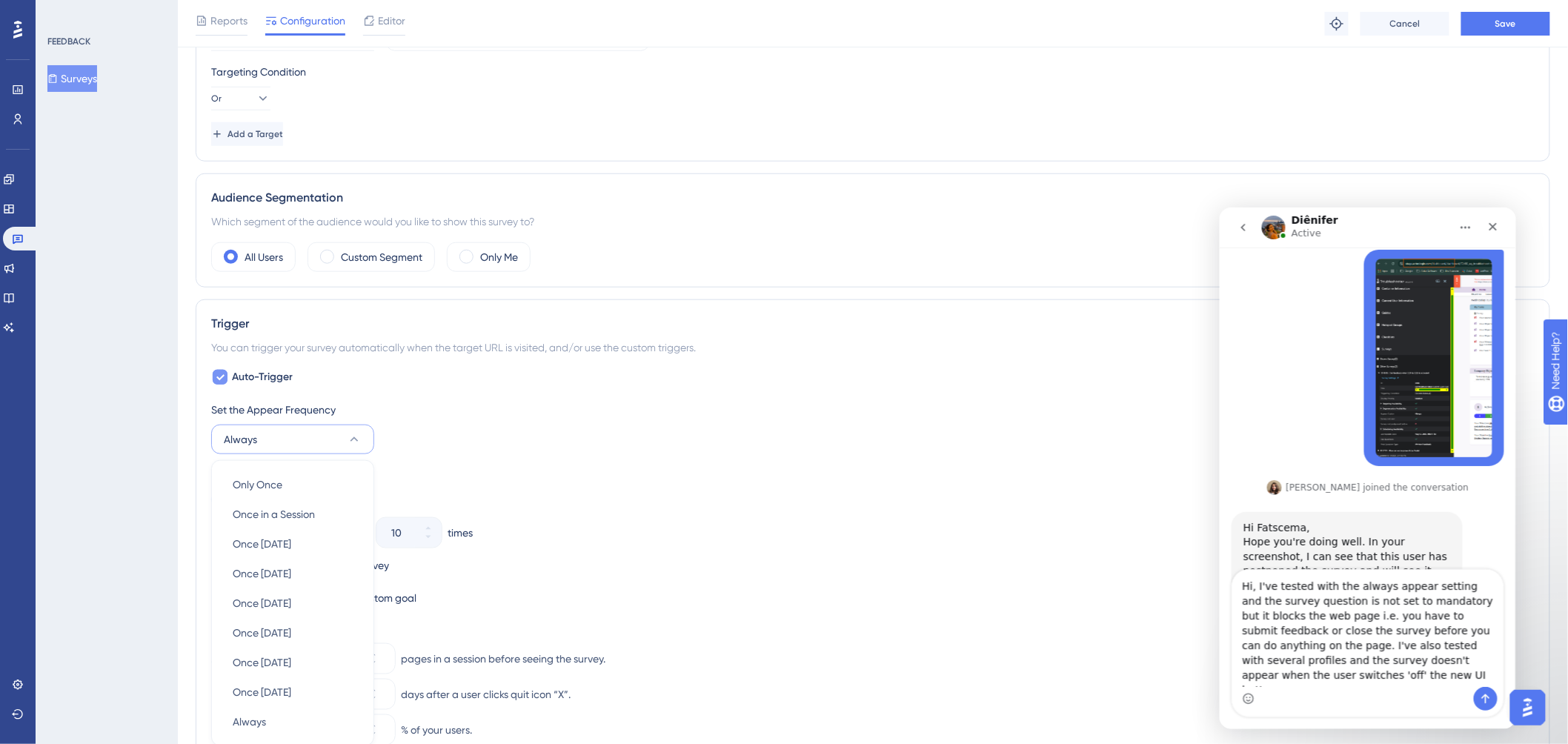
click at [226, 376] on div at bounding box center [220, 377] width 15 height 15
checkbox input "false"
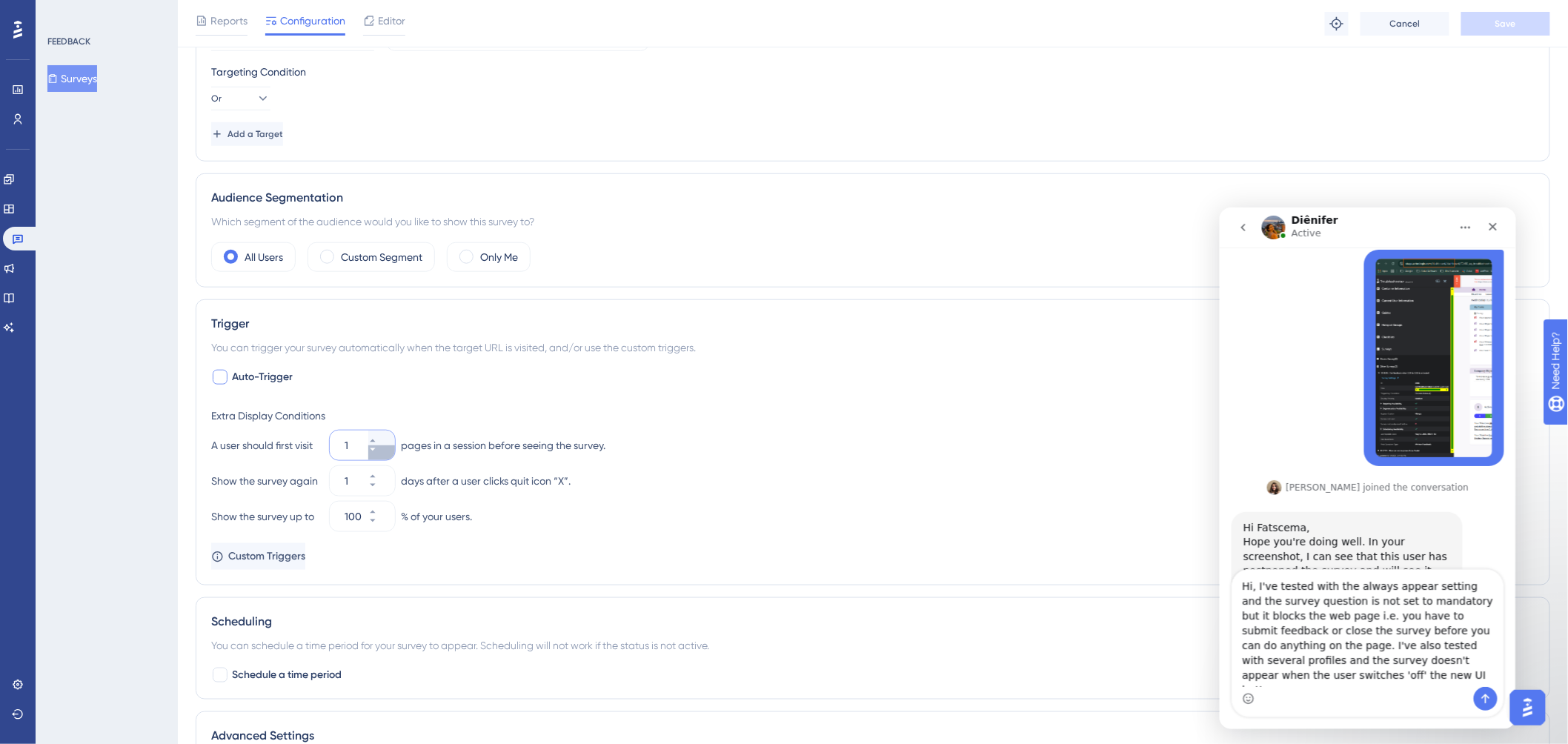
click at [375, 448] on button "1" at bounding box center [382, 453] width 27 height 15
click at [376, 448] on button "1" at bounding box center [382, 453] width 27 height 15
type input "1"
click at [307, 562] on span "Custom Triggers" at bounding box center [269, 556] width 77 height 18
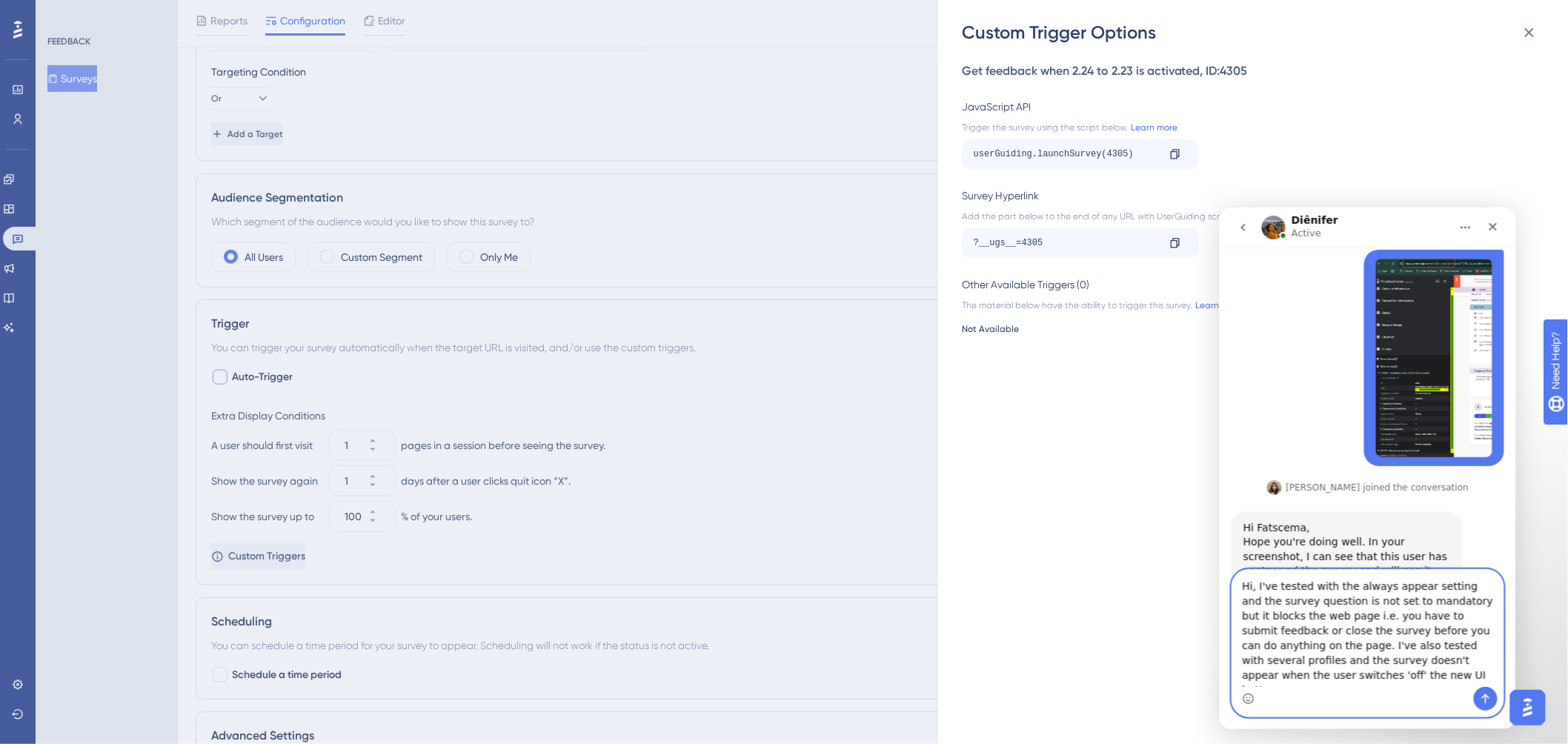
click at [1306, 686] on textarea "Hi, I've tested with the always appear setting and the survey question is not s…" at bounding box center [1368, 627] width 271 height 117
type textarea "Hi, I've tested with the always appear setting and the survey question is not s…"
click at [1485, 693] on icon "Send a message…" at bounding box center [1485, 698] width 8 height 9
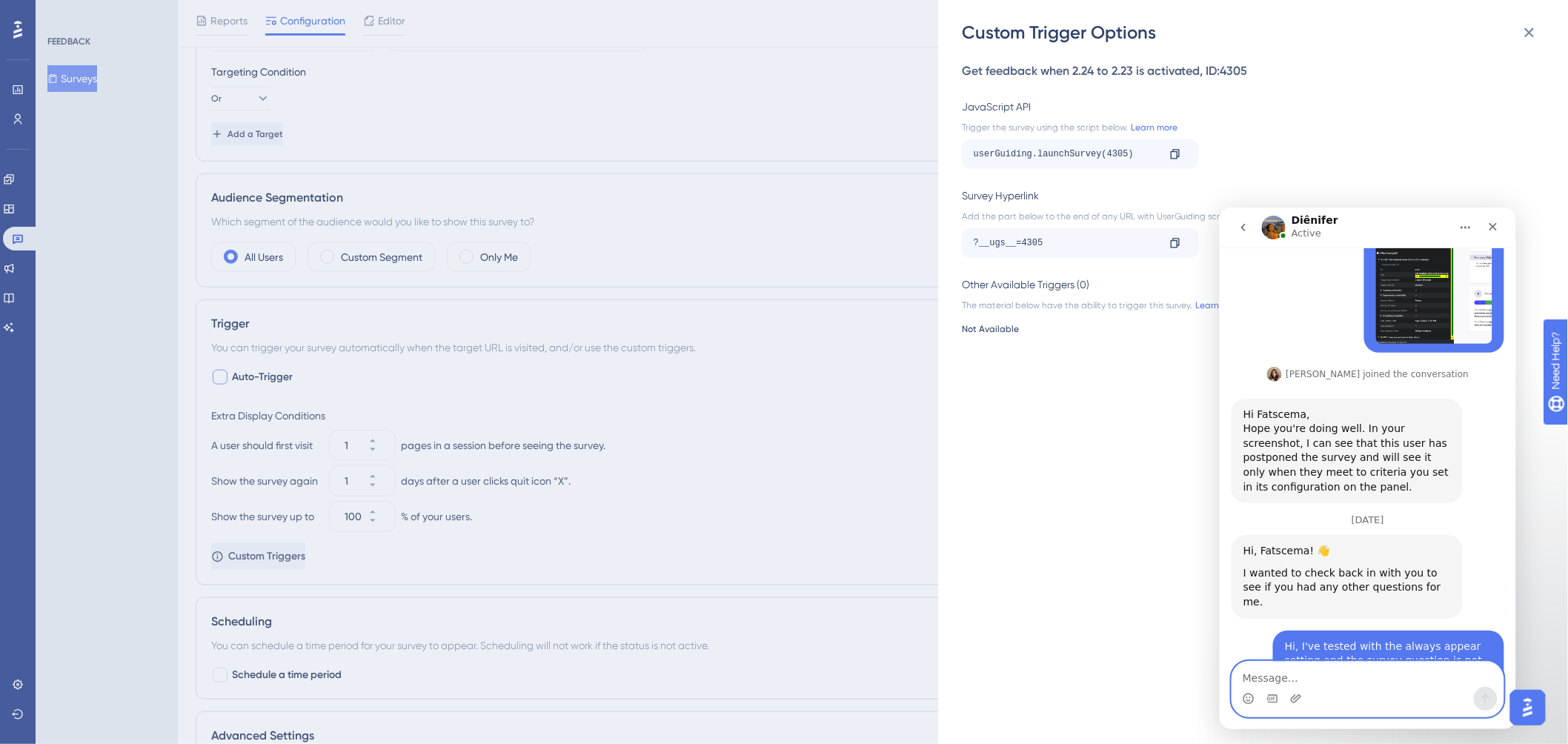
scroll to position [2869, 0]
